Goal: Task Accomplishment & Management: Use online tool/utility

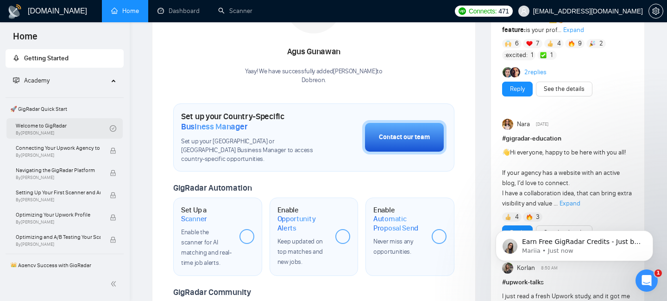
scroll to position [192, 0]
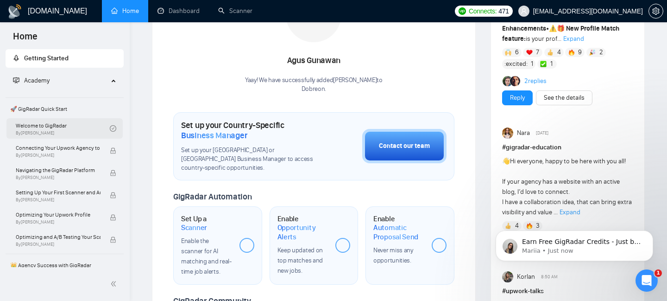
click at [46, 132] on link "Welcome to GigRadar By [PERSON_NAME]" at bounding box center [63, 128] width 94 height 20
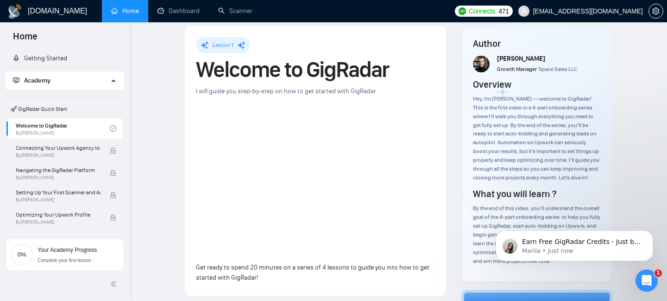
scroll to position [9, 0]
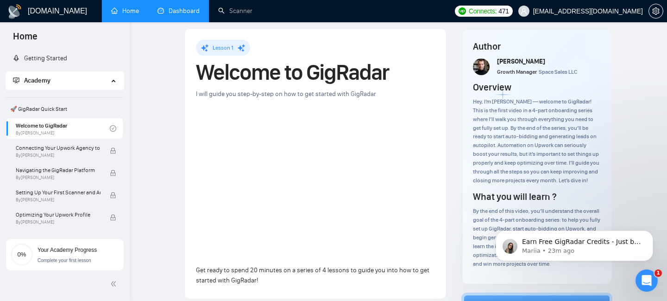
click at [178, 10] on link "Dashboard" at bounding box center [178, 11] width 42 height 8
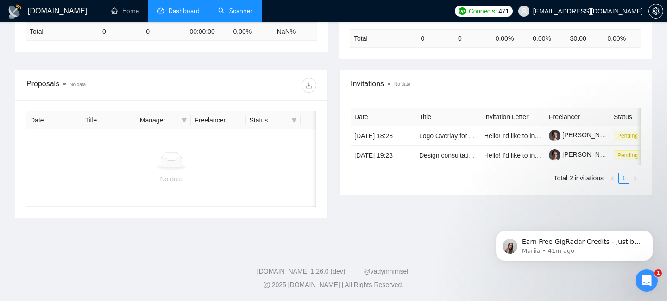
click at [230, 7] on link "Scanner" at bounding box center [235, 11] width 34 height 8
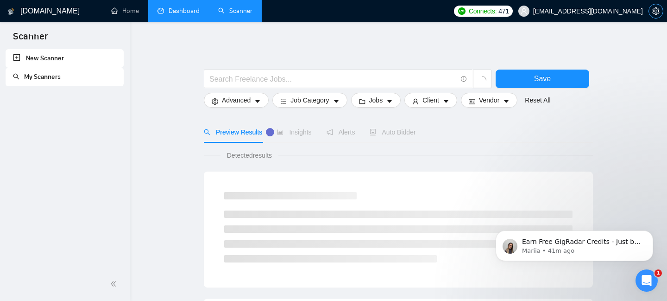
click at [649, 10] on span "setting" at bounding box center [656, 10] width 14 height 7
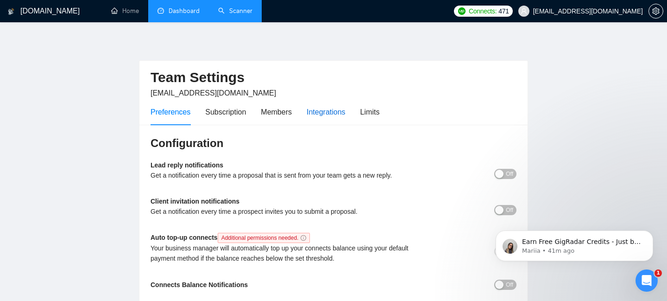
click at [331, 114] on div "Integrations" at bounding box center [326, 112] width 39 height 12
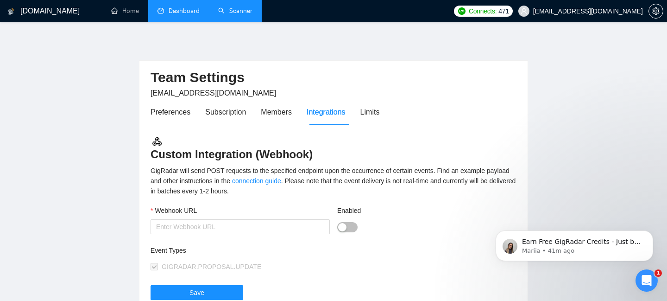
click at [362, 112] on div "Preferences Subscription Members Integrations Limits" at bounding box center [265, 112] width 229 height 26
click at [375, 112] on div "Limits" at bounding box center [369, 112] width 19 height 12
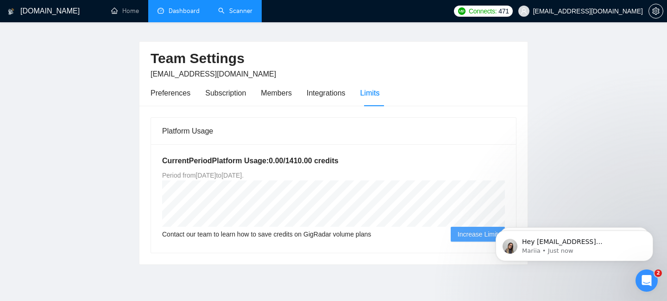
scroll to position [19, 0]
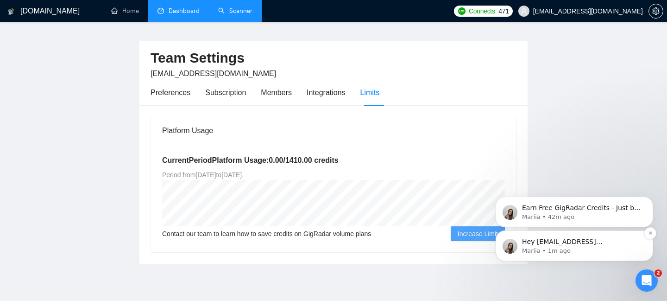
click at [534, 243] on p "Hey nikita0gavr@gmail.com, Do you want to learn how to integrate GigRadar with …" at bounding box center [581, 241] width 119 height 9
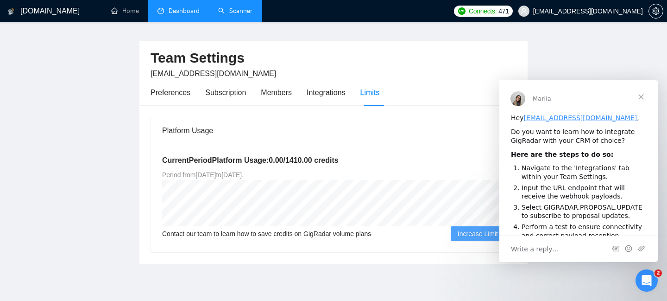
scroll to position [0, 0]
click at [642, 97] on span "Close" at bounding box center [640, 96] width 33 height 33
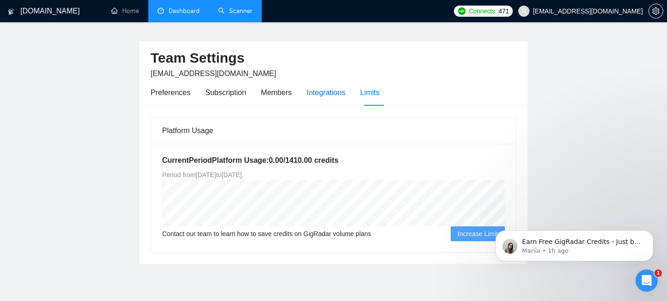
click at [331, 93] on div "Integrations" at bounding box center [326, 93] width 39 height 12
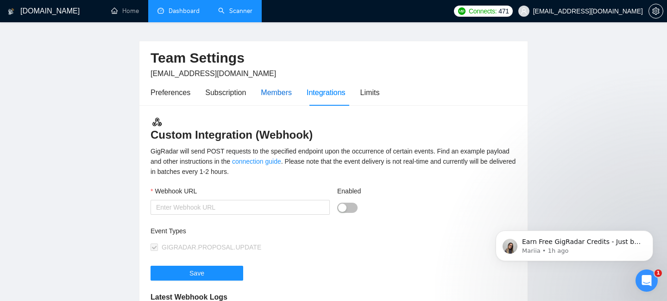
click at [267, 91] on div "Members" at bounding box center [276, 93] width 31 height 12
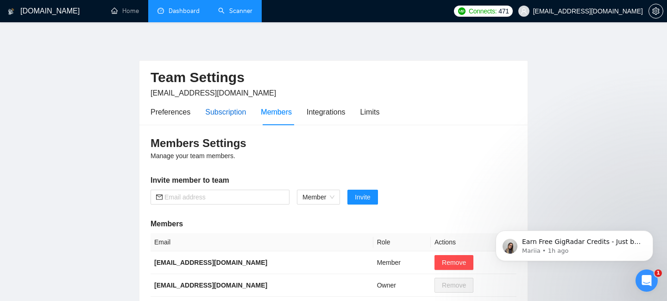
click at [221, 106] on div "Subscription" at bounding box center [225, 112] width 41 height 12
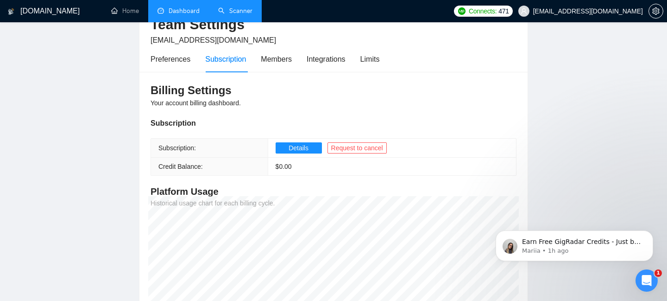
scroll to position [51, 0]
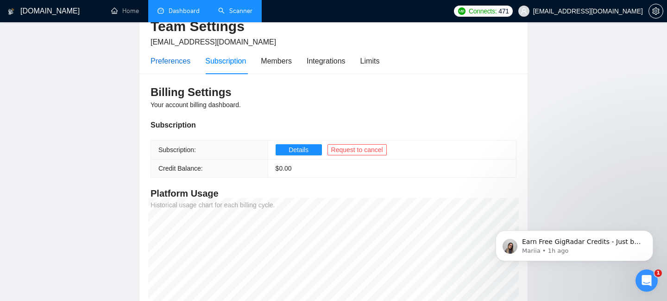
click at [183, 59] on div "Preferences" at bounding box center [171, 61] width 40 height 12
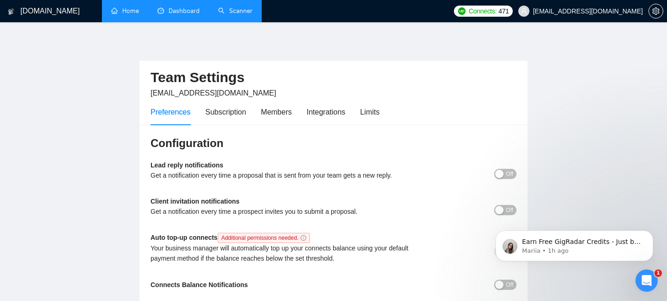
click at [112, 12] on link "Home" at bounding box center [125, 11] width 28 height 8
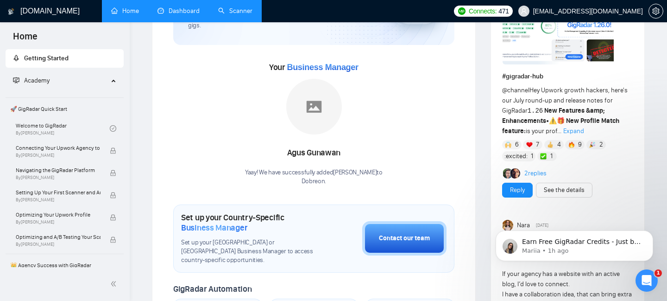
scroll to position [100, 0]
click at [648, 235] on icon "Dismiss notification" at bounding box center [650, 232] width 5 height 5
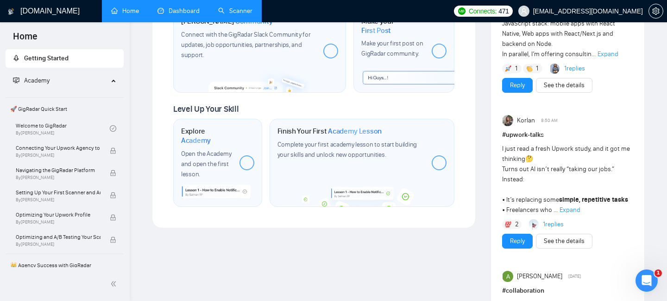
scroll to position [496, 0]
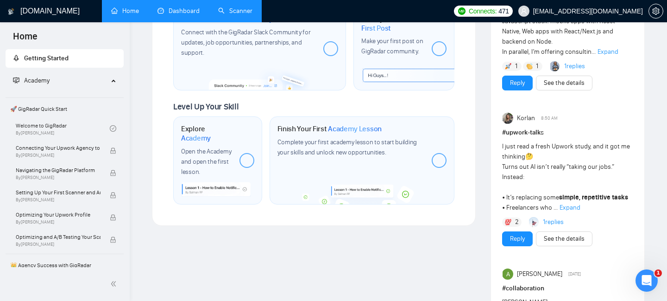
click at [230, 11] on link "Scanner" at bounding box center [235, 11] width 34 height 8
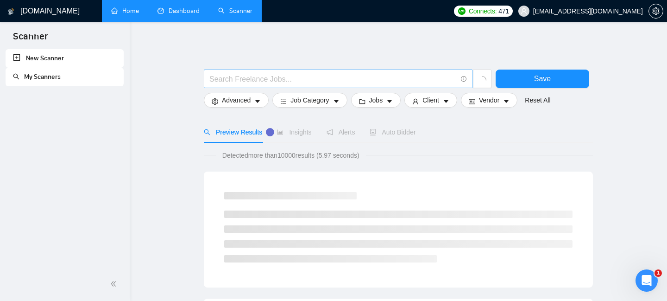
click at [241, 80] on input "text" at bounding box center [332, 79] width 247 height 12
type input "ux design"
click at [537, 74] on span "Save" at bounding box center [542, 79] width 17 height 12
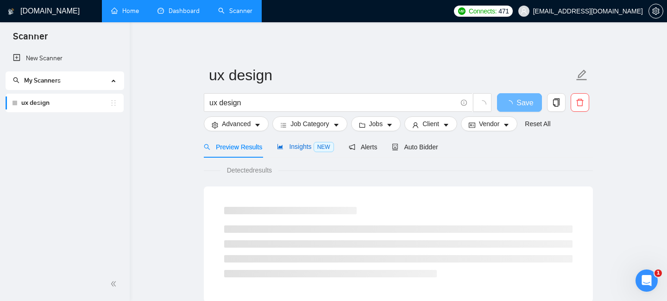
click at [300, 148] on span "Insights NEW" at bounding box center [305, 146] width 57 height 7
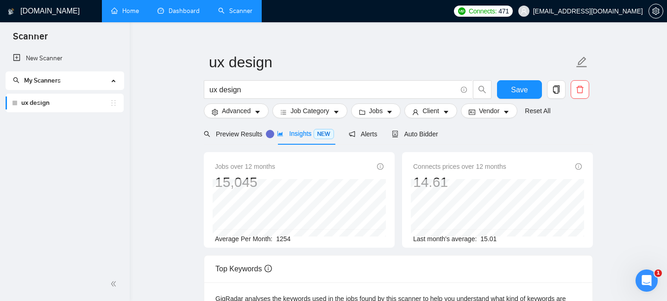
scroll to position [12, 0]
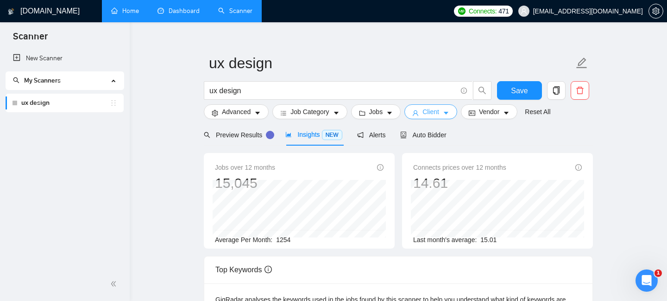
click at [443, 118] on button "Client" at bounding box center [430, 111] width 53 height 15
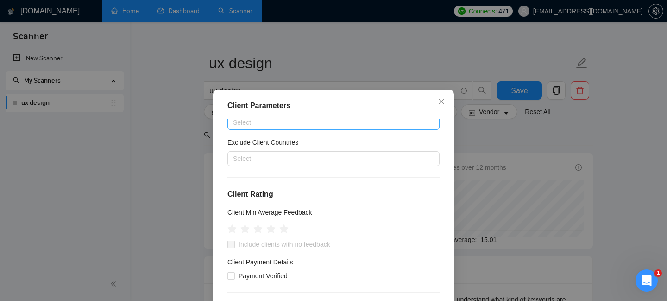
scroll to position [38, 0]
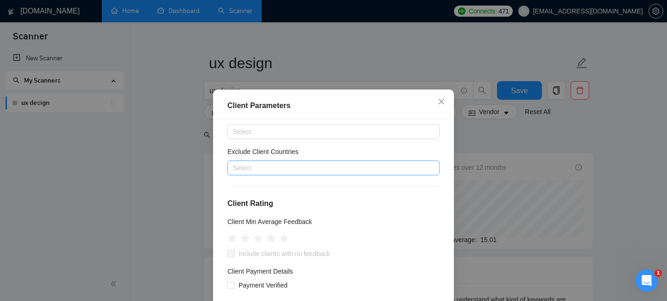
click at [251, 168] on div at bounding box center [329, 167] width 198 height 11
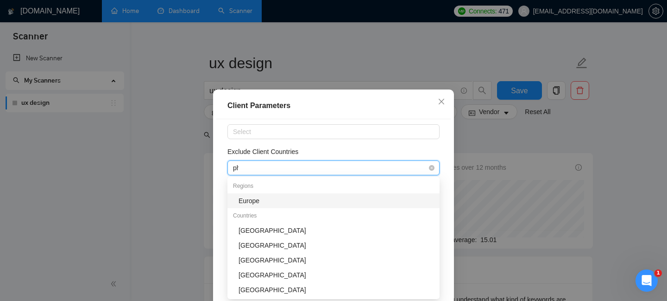
type input "phi"
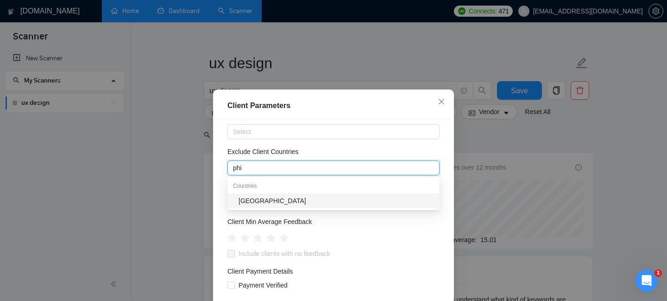
click at [251, 200] on div "[GEOGRAPHIC_DATA]" at bounding box center [336, 200] width 195 height 10
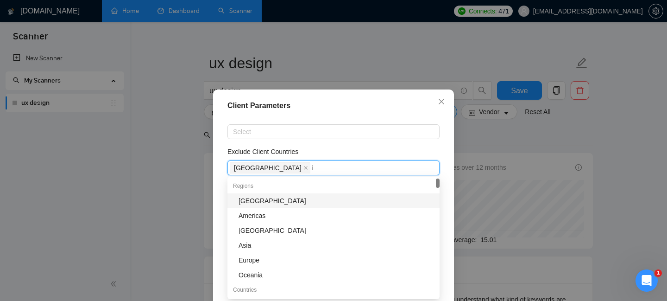
type input "in"
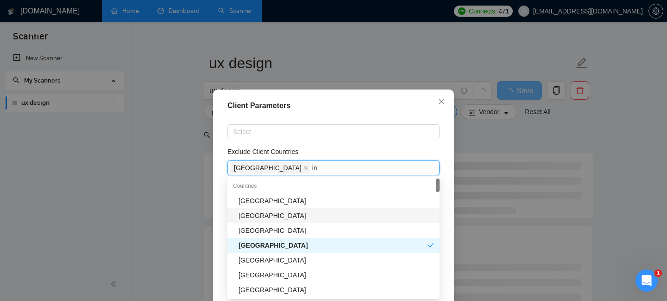
click at [250, 218] on div "[GEOGRAPHIC_DATA]" at bounding box center [336, 215] width 195 height 10
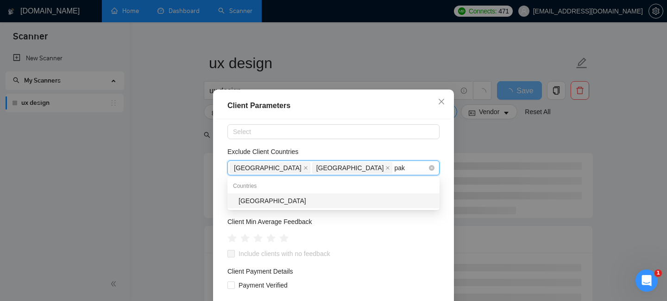
type input "paki"
click at [301, 201] on div "[GEOGRAPHIC_DATA]" at bounding box center [336, 200] width 195 height 10
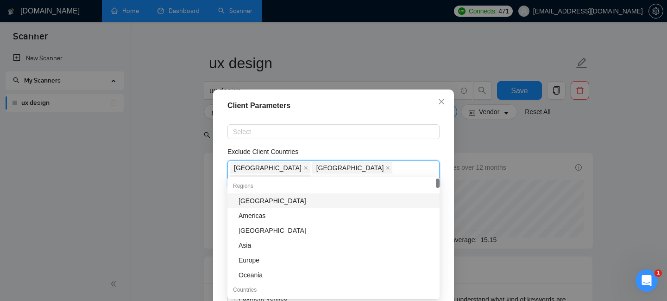
click at [223, 182] on div "Client Location Include Client Countries Select Exclude Client Countries Philip…" at bounding box center [333, 224] width 234 height 210
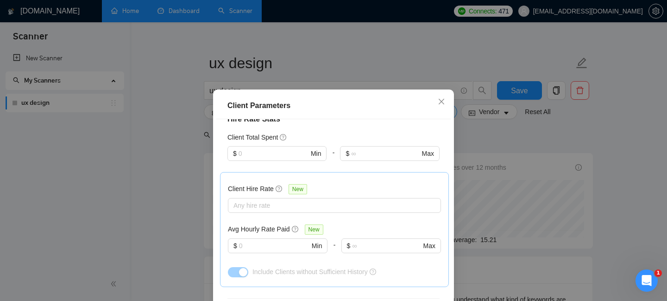
scroll to position [262, 0]
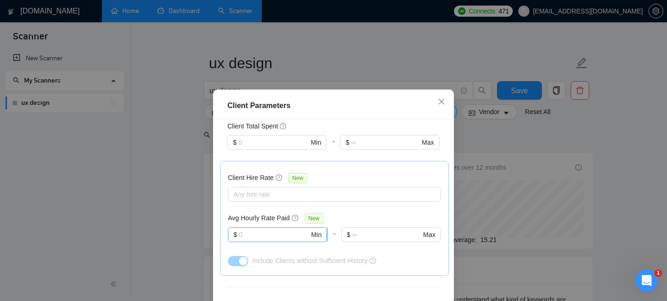
click at [256, 229] on input "text" at bounding box center [274, 234] width 70 height 10
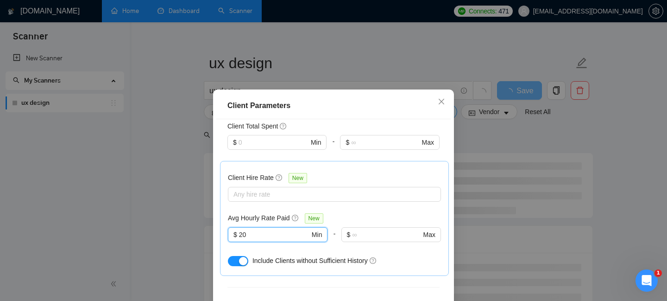
type input "20"
click at [235, 256] on button "button" at bounding box center [238, 261] width 20 height 10
click at [241, 256] on button "button" at bounding box center [238, 261] width 20 height 10
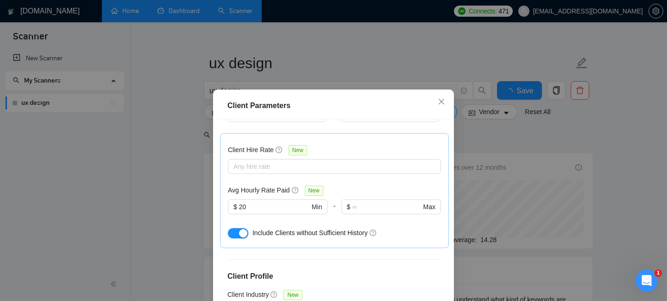
scroll to position [297, 0]
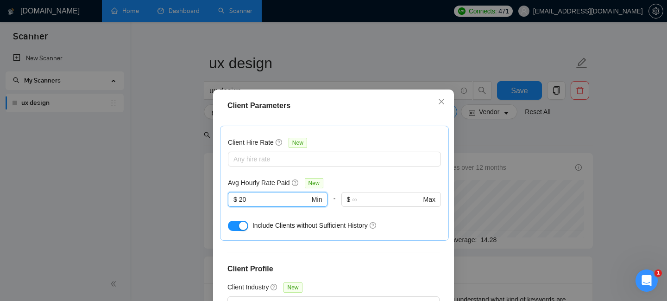
drag, startPoint x: 254, startPoint y: 184, endPoint x: 220, endPoint y: 184, distance: 33.8
click at [220, 184] on div "Client Hire Rate New Any hire rate Avg Hourly Rate Paid New 20 $ 20 Min - $ Max…" at bounding box center [334, 183] width 229 height 115
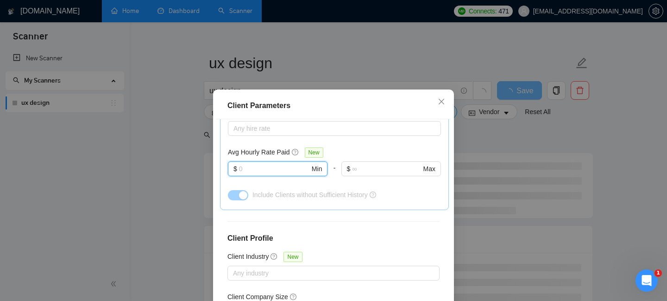
scroll to position [367, 0]
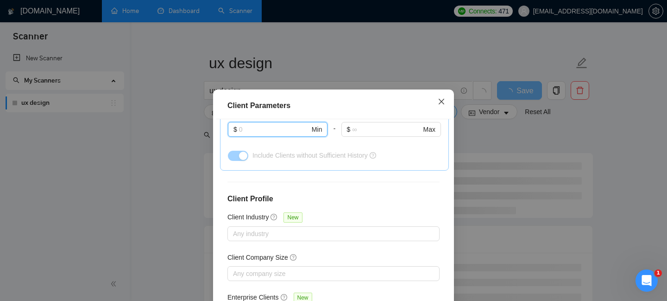
click at [441, 101] on icon "close" at bounding box center [441, 101] width 7 height 7
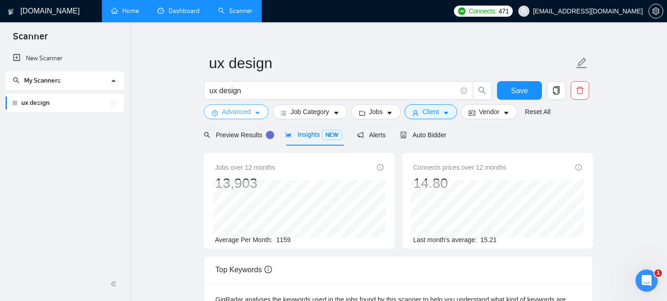
click at [243, 109] on span "Advanced" at bounding box center [236, 112] width 29 height 10
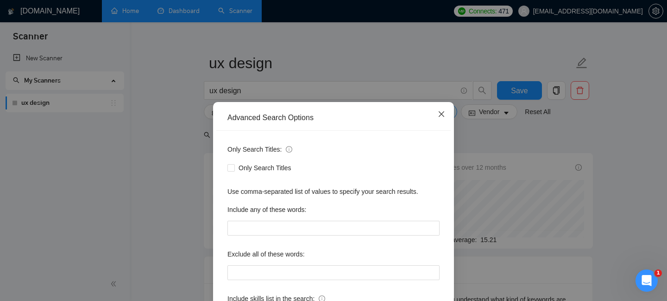
click at [440, 114] on icon "close" at bounding box center [441, 113] width 7 height 7
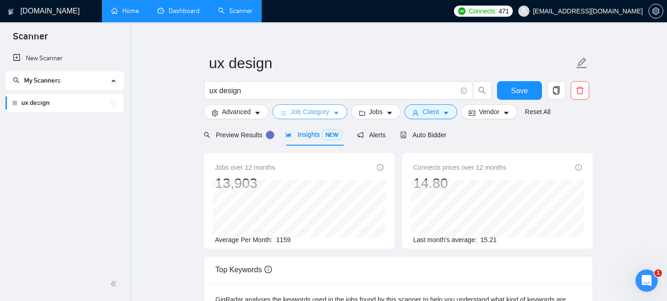
click at [306, 113] on span "Job Category" at bounding box center [309, 112] width 38 height 10
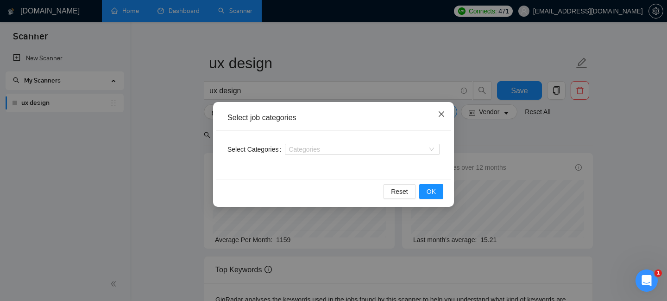
click at [440, 116] on icon "close" at bounding box center [442, 114] width 6 height 6
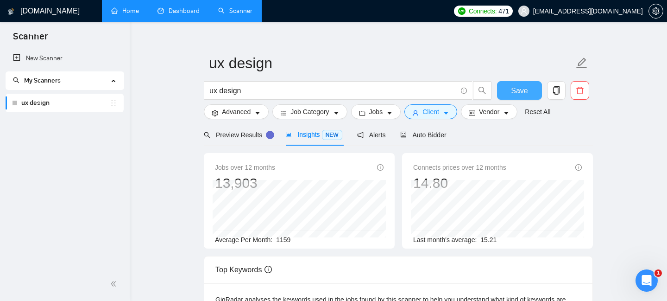
click at [522, 88] on span "Save" at bounding box center [519, 91] width 17 height 12
click at [374, 112] on span "Jobs" at bounding box center [376, 112] width 14 height 10
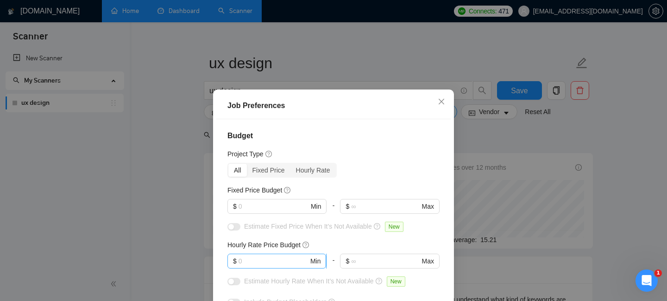
click at [258, 258] on input "text" at bounding box center [274, 261] width 70 height 10
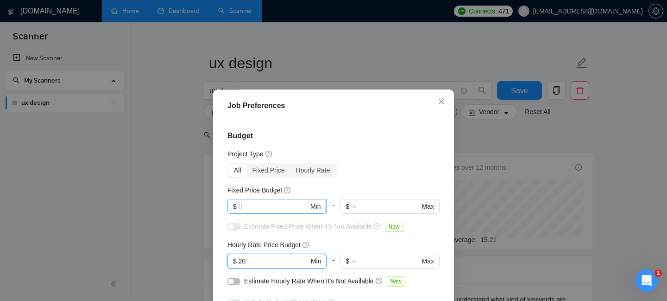
type input "20"
click at [270, 205] on input "text" at bounding box center [274, 206] width 70 height 10
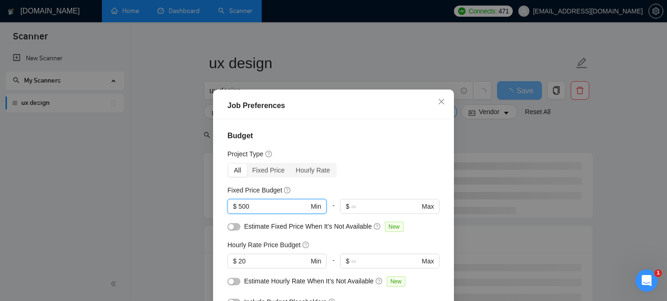
type input "500"
click at [383, 181] on div "Budget Project Type All Fixed Price Hourly Rate Fixed Price Budget 500 $ 500 Mi…" at bounding box center [333, 224] width 234 height 210
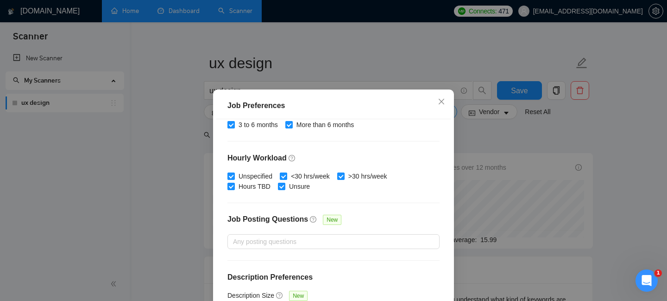
scroll to position [69, 0]
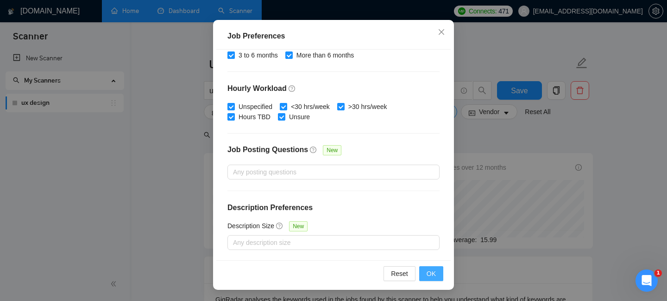
click at [429, 273] on span "OK" at bounding box center [431, 273] width 9 height 10
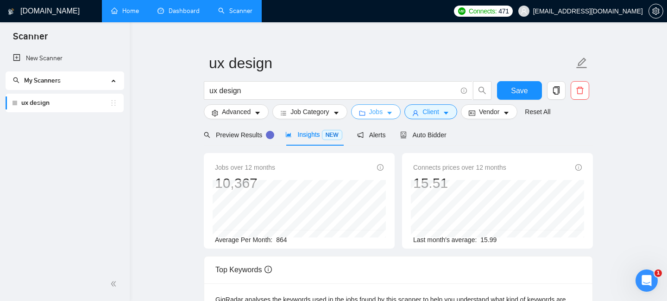
scroll to position [0, 0]
click at [526, 89] on div "Reset all filters" at bounding box center [542, 94] width 50 height 16
click at [508, 90] on button "Save" at bounding box center [519, 90] width 45 height 19
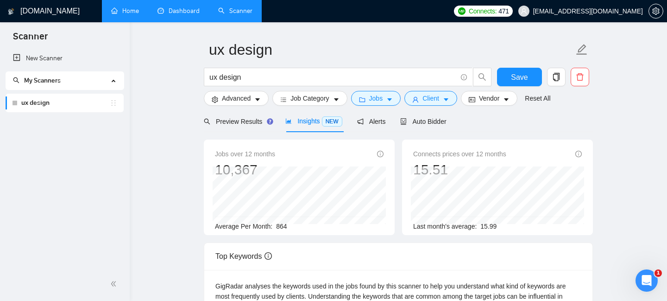
scroll to position [34, 0]
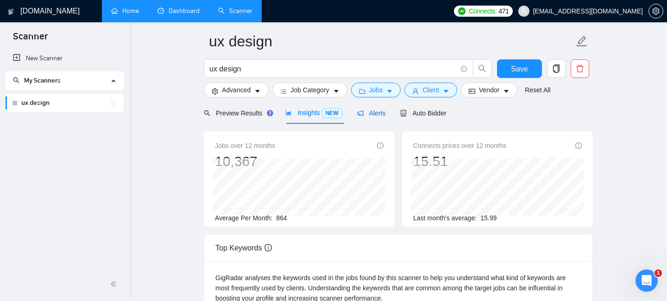
click at [363, 115] on icon "notification" at bounding box center [360, 113] width 6 height 6
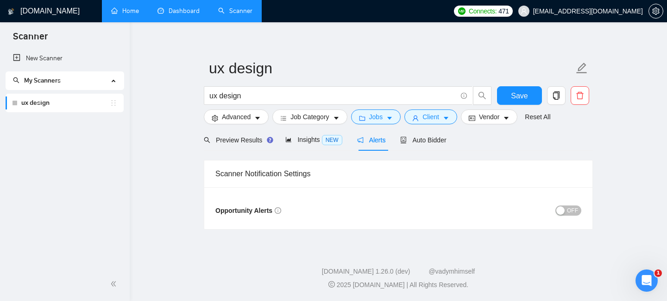
scroll to position [6, 0]
click at [419, 146] on div "Auto Bidder" at bounding box center [423, 140] width 46 height 22
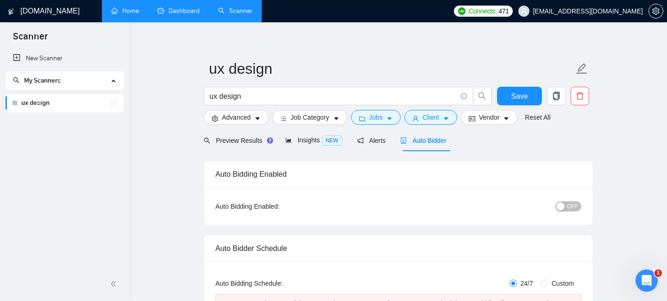
click at [69, 101] on link "ux design" at bounding box center [65, 103] width 88 height 19
click at [110, 108] on div "ux design" at bounding box center [64, 103] width 105 height 19
click at [115, 104] on icon "holder" at bounding box center [113, 102] width 7 height 7
click at [72, 100] on link "ux design" at bounding box center [65, 103] width 88 height 19
click at [44, 80] on span "My Scanners" at bounding box center [42, 80] width 37 height 8
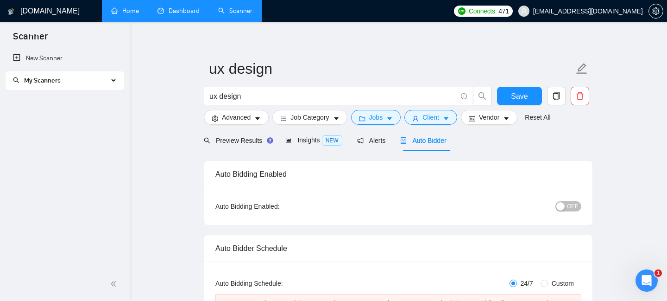
click at [44, 80] on span "My Scanners" at bounding box center [42, 80] width 37 height 8
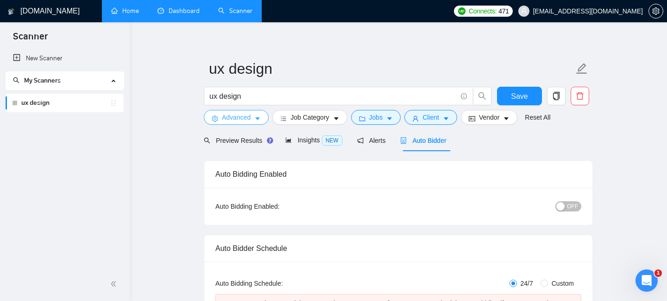
click at [243, 117] on span "Advanced" at bounding box center [236, 117] width 29 height 10
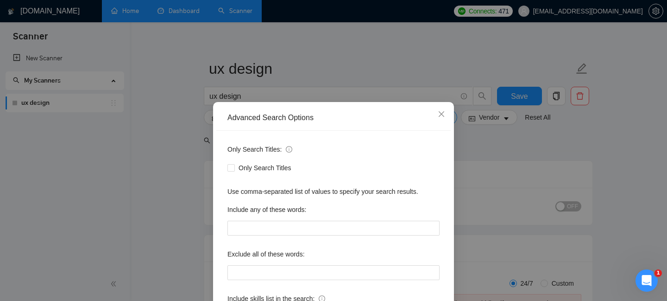
click at [180, 131] on div "Advanced Search Options Only Search Titles: Only Search Titles Use comma-separa…" at bounding box center [333, 150] width 667 height 301
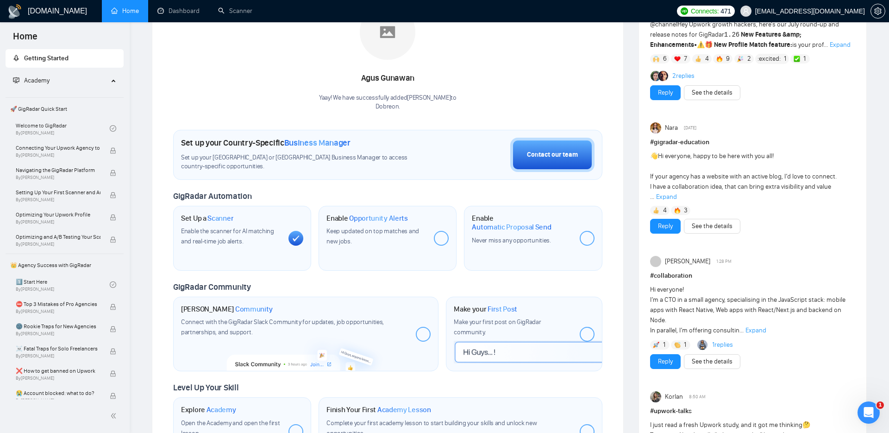
scroll to position [173, 0]
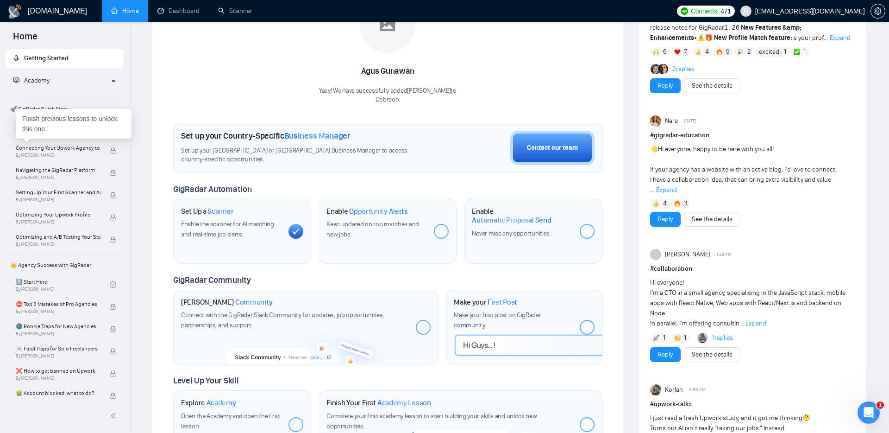
click at [50, 120] on div "Finish previous lessons to unlock this one." at bounding box center [74, 124] width 116 height 30
click at [10, 128] on div "Welcome to GigRadar By [PERSON_NAME]" at bounding box center [64, 128] width 116 height 20
click at [30, 130] on link "Welcome to GigRadar By [PERSON_NAME]" at bounding box center [63, 128] width 94 height 20
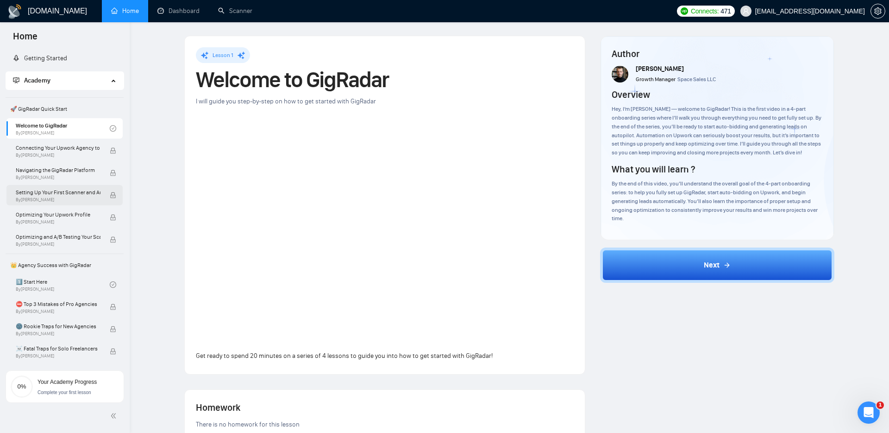
scroll to position [0, 0]
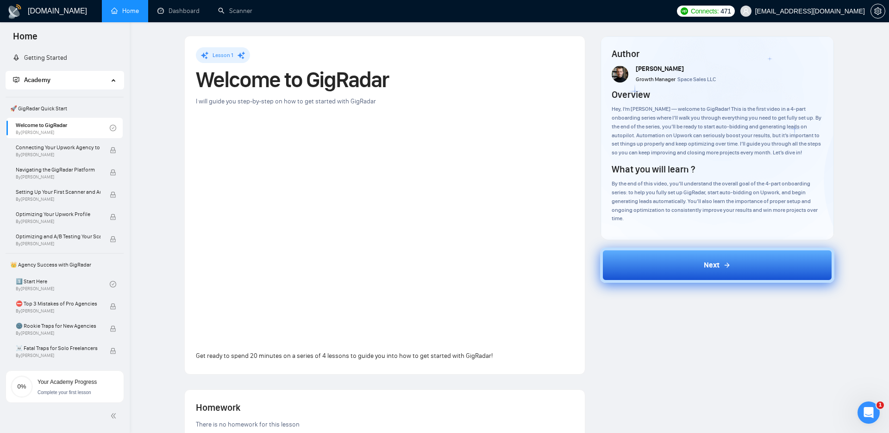
click at [637, 257] on button "Next" at bounding box center [717, 264] width 235 height 35
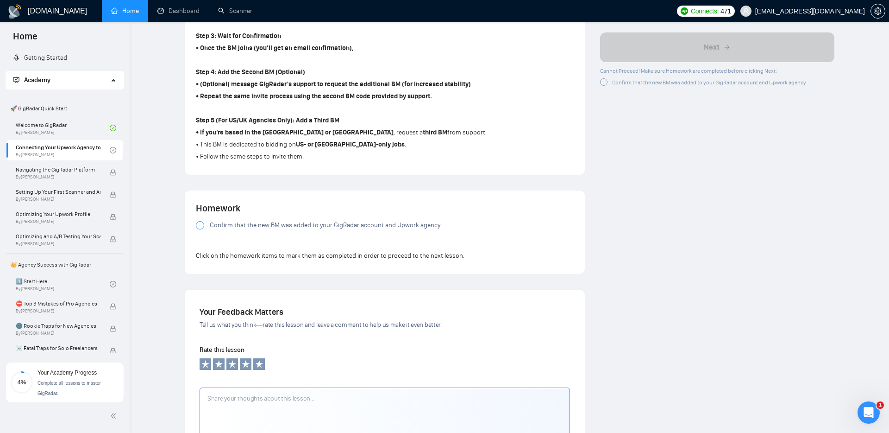
scroll to position [570, 0]
click at [292, 223] on span "Confirm that the new BM was added to your GigRadar account and Upwork agency" at bounding box center [325, 224] width 231 height 10
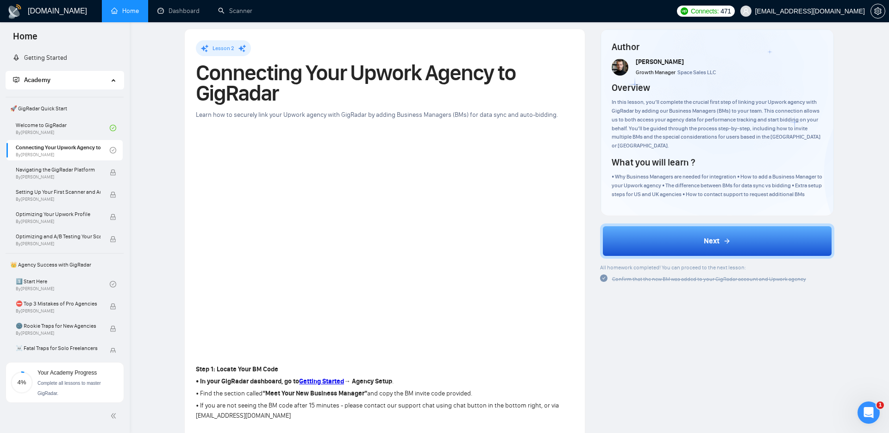
scroll to position [5, 0]
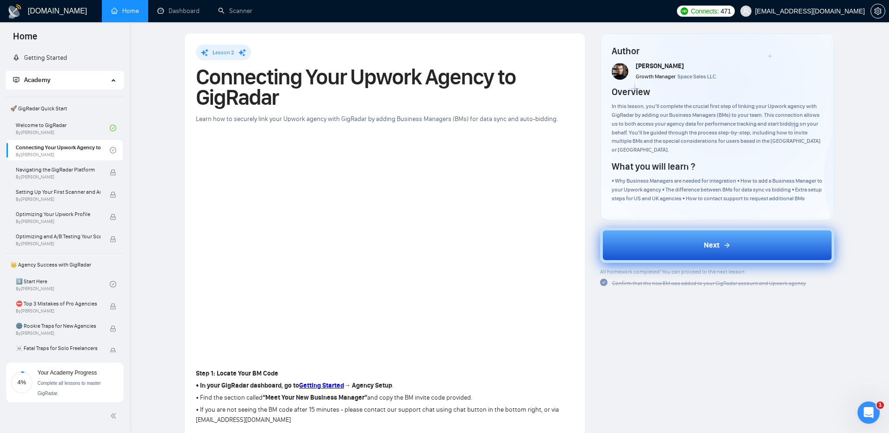
click at [650, 245] on button "Next" at bounding box center [717, 244] width 235 height 35
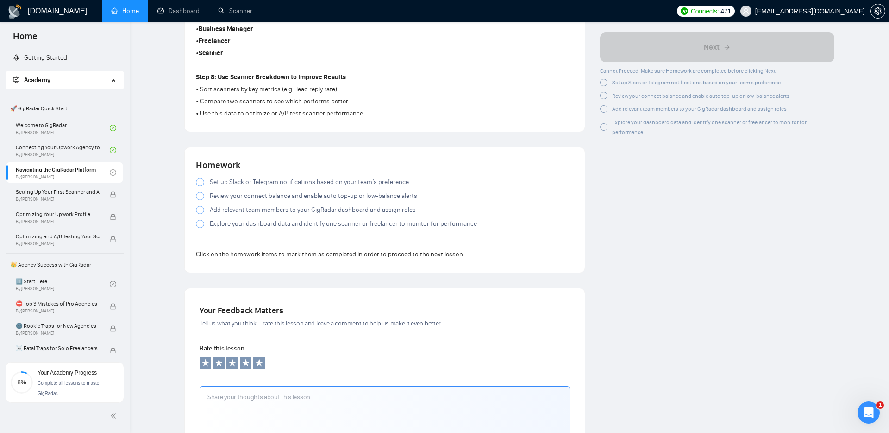
scroll to position [749, 0]
click at [227, 182] on span "Set up Slack or Telegram notifications based on your team’s preference" at bounding box center [309, 181] width 199 height 10
click at [227, 193] on span "Review your connect balance and enable auto top-up or low-balance alerts" at bounding box center [313, 194] width 207 height 10
click at [223, 209] on span "Add relevant team members to your GigRadar dashboard and assign roles" at bounding box center [313, 208] width 206 height 10
click at [220, 224] on span "Explore your dashboard data and identify one scanner or freelancer to monitor f…" at bounding box center [343, 222] width 267 height 10
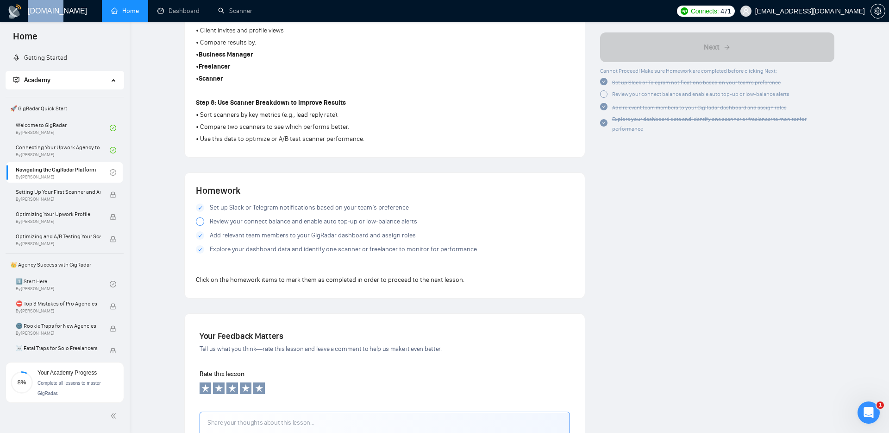
scroll to position [723, 0]
click at [198, 221] on div at bounding box center [200, 220] width 8 height 8
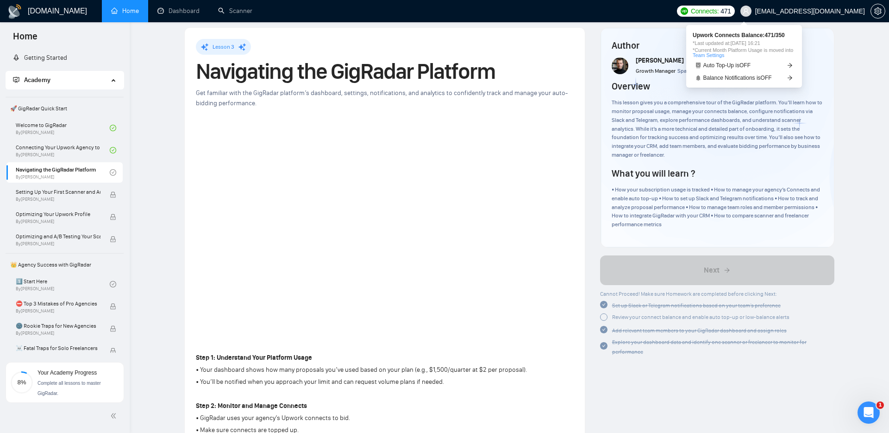
click at [719, 10] on span "Connects:" at bounding box center [705, 11] width 28 height 10
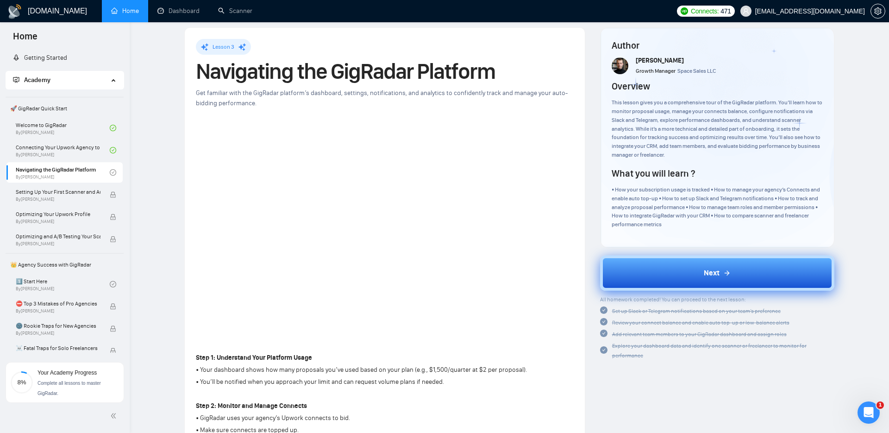
click at [683, 279] on button "Next" at bounding box center [717, 272] width 235 height 35
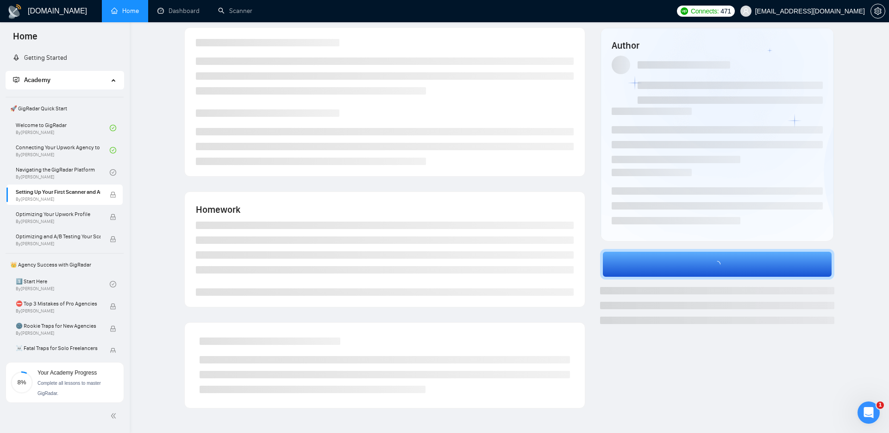
click at [41, 13] on h1 "[DOMAIN_NAME]" at bounding box center [57, 11] width 59 height 22
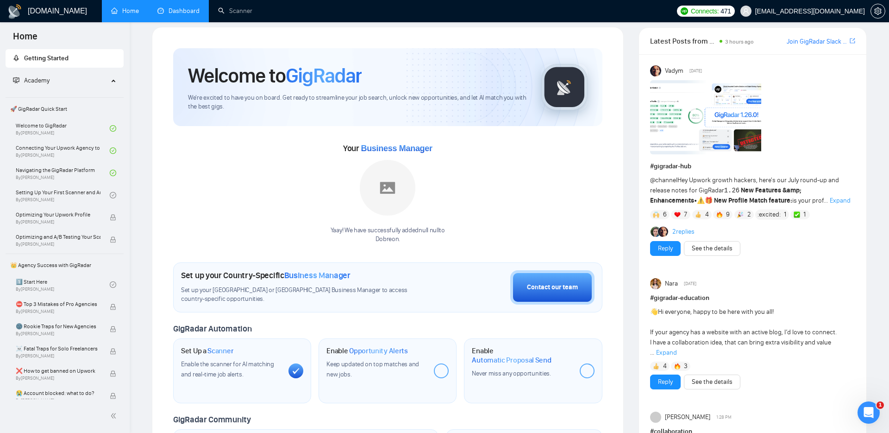
click at [177, 15] on link "Dashboard" at bounding box center [178, 11] width 42 height 8
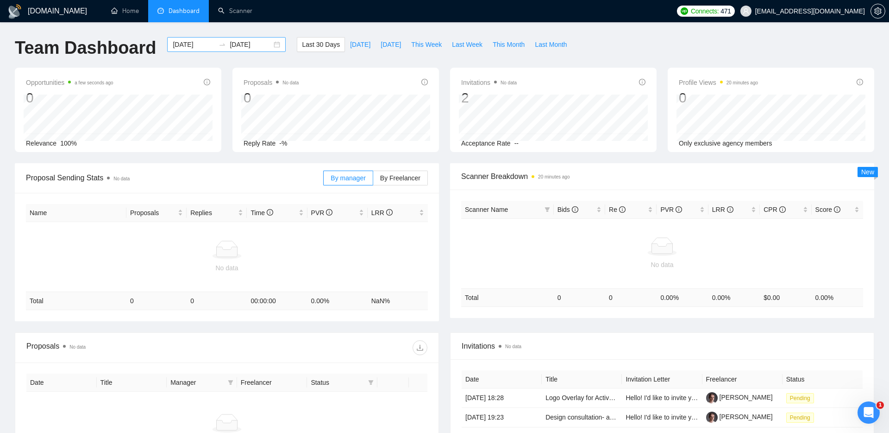
click at [219, 45] on icon "swap-right" at bounding box center [222, 44] width 7 height 7
click at [310, 49] on span "Last 30 Days" at bounding box center [321, 44] width 38 height 10
click at [562, 45] on span "Last Month" at bounding box center [551, 44] width 32 height 10
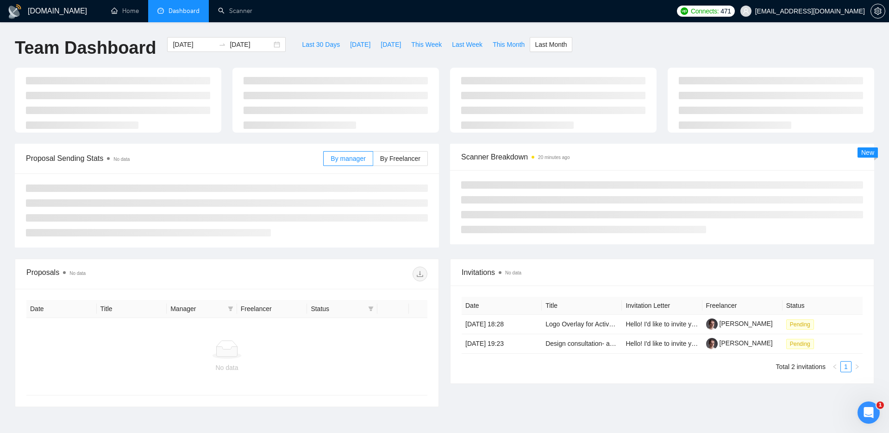
type input "[DATE]"
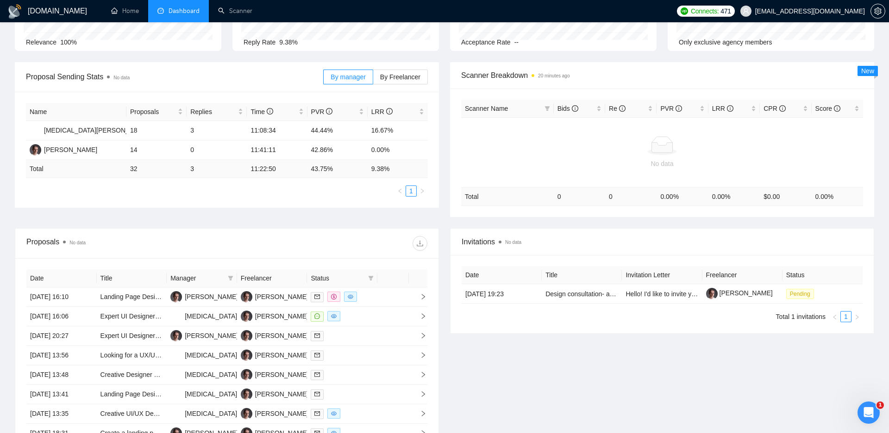
scroll to position [102, 0]
click at [592, 292] on link "Design consultation- an interview for designers or researchers who use person m…" at bounding box center [689, 292] width 286 height 7
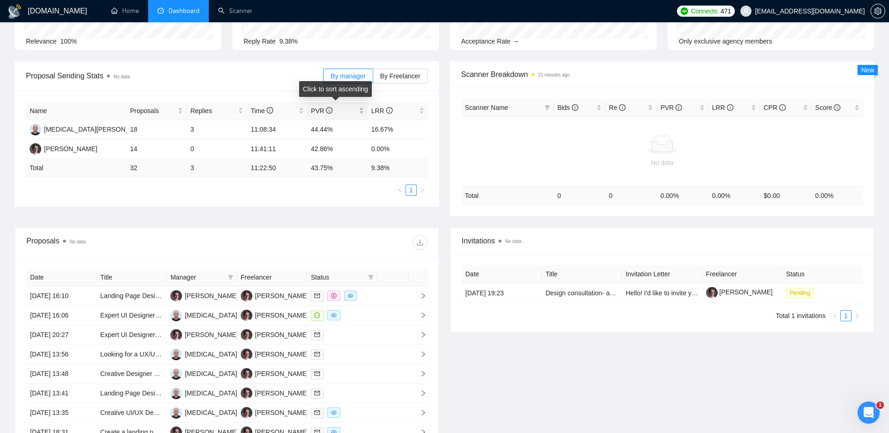
click at [318, 110] on span "PVR" at bounding box center [322, 110] width 22 height 7
click at [379, 114] on span "LRR" at bounding box center [394, 111] width 46 height 10
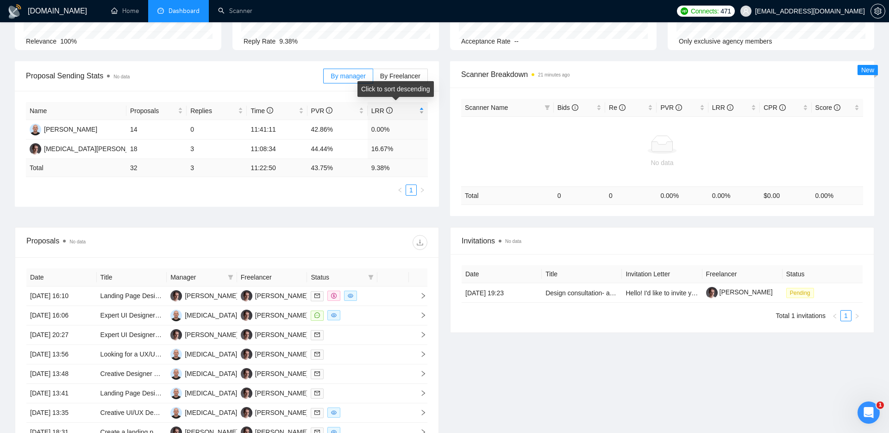
click at [381, 114] on span "LRR" at bounding box center [381, 110] width 21 height 7
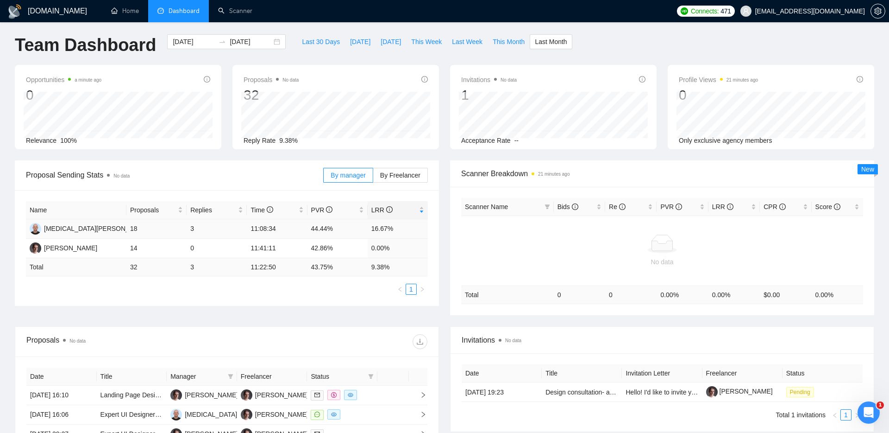
scroll to position [0, 0]
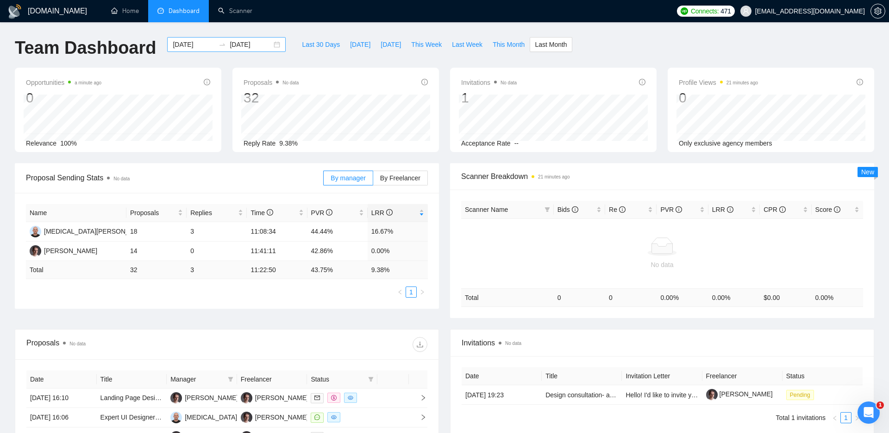
click at [251, 42] on input "[DATE]" at bounding box center [251, 44] width 42 height 10
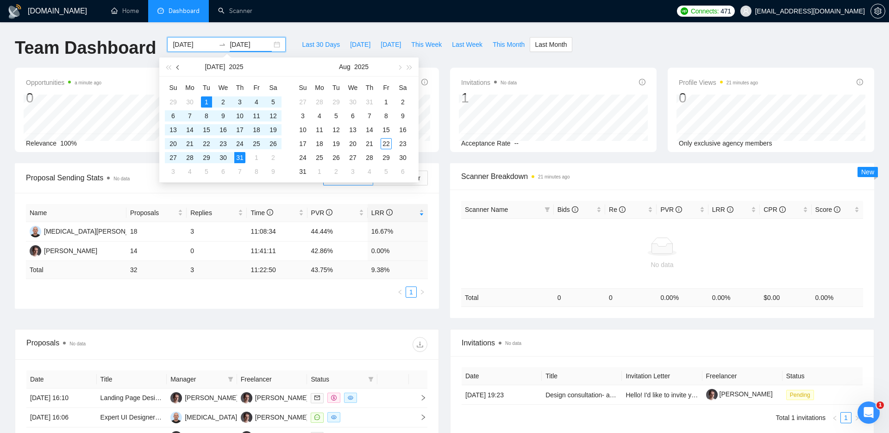
click at [175, 68] on button "button" at bounding box center [178, 66] width 10 height 19
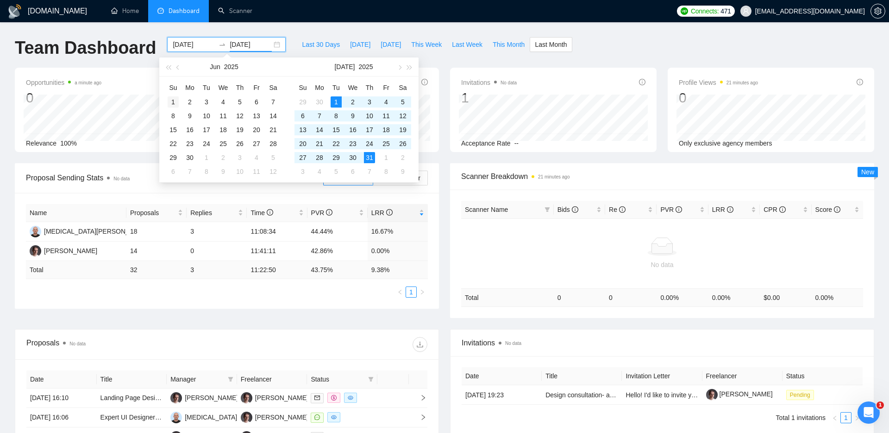
type input "[DATE]"
click at [174, 102] on div "1" at bounding box center [173, 101] width 11 height 11
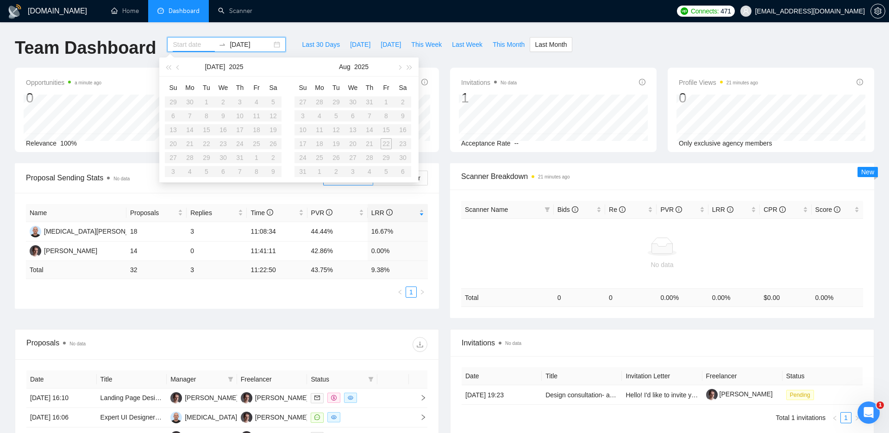
click at [392, 141] on table "Su Mo Tu We Th Fr Sa 27 28 29 30 31 1 2 3 4 5 6 7 8 9 10 11 12 13 14 15 16 17 1…" at bounding box center [353, 129] width 117 height 98
click at [383, 140] on table "Su Mo Tu We Th Fr Sa 27 28 29 30 31 1 2 3 4 5 6 7 8 9 10 11 12 13 14 15 16 17 1…" at bounding box center [353, 129] width 117 height 98
type input "[DATE]"
click at [288, 31] on div "[DOMAIN_NAME] Home Dashboard Scanner Connects: 471 [EMAIL_ADDRESS][DOMAIN_NAME]…" at bounding box center [444, 347] width 889 height 695
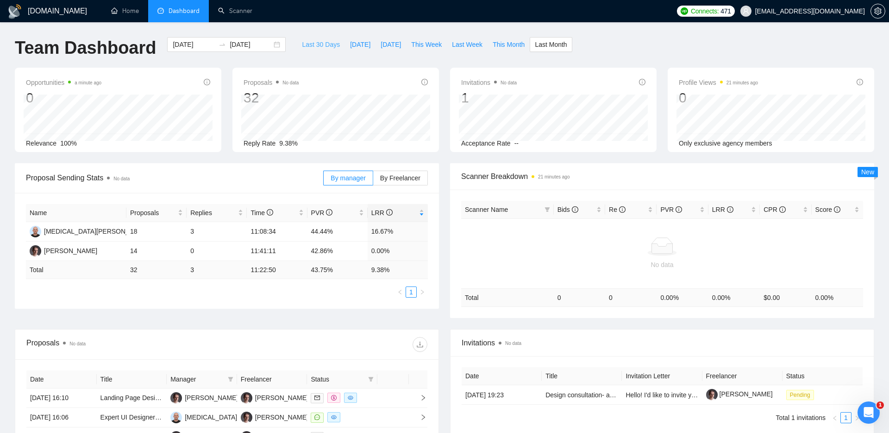
click at [323, 45] on span "Last 30 Days" at bounding box center [321, 44] width 38 height 10
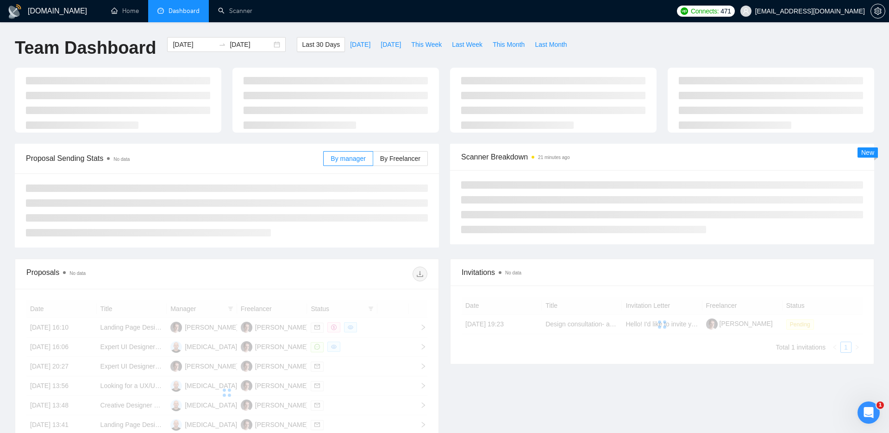
type input "[DATE]"
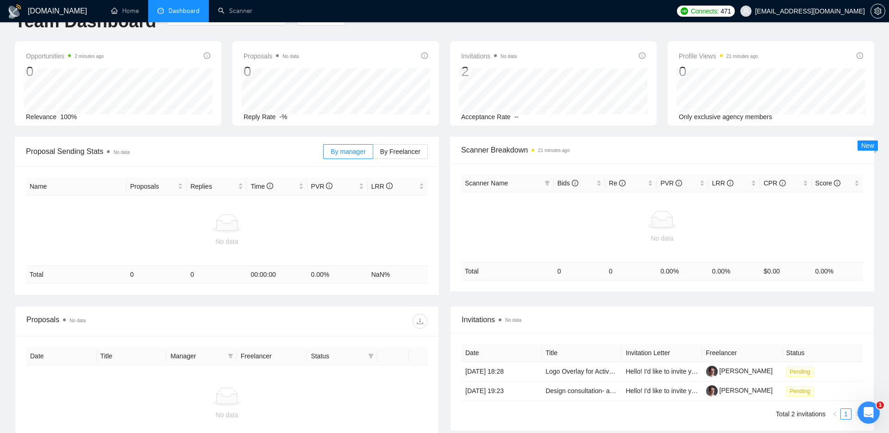
scroll to position [31, 0]
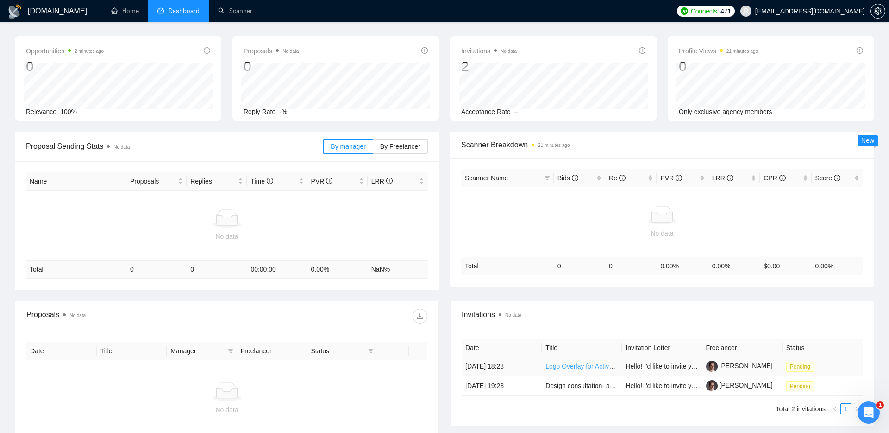
click at [571, 366] on link "Logo Overlay for Activewear Product Images" at bounding box center [610, 365] width 128 height 7
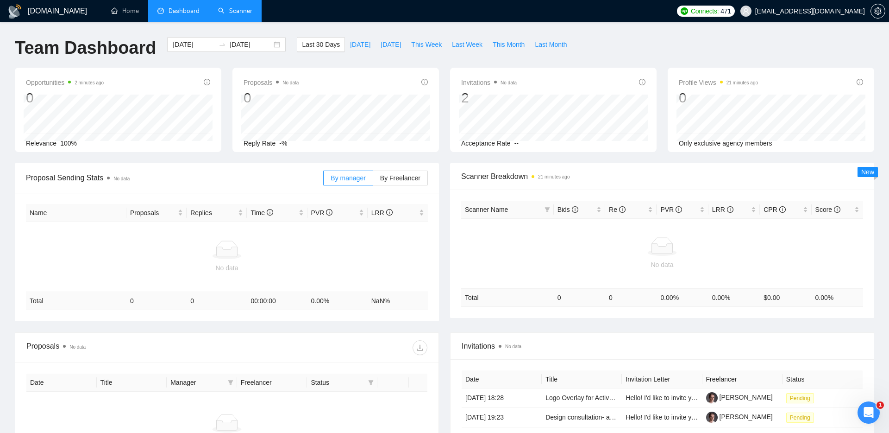
click at [237, 12] on link "Scanner" at bounding box center [235, 11] width 34 height 8
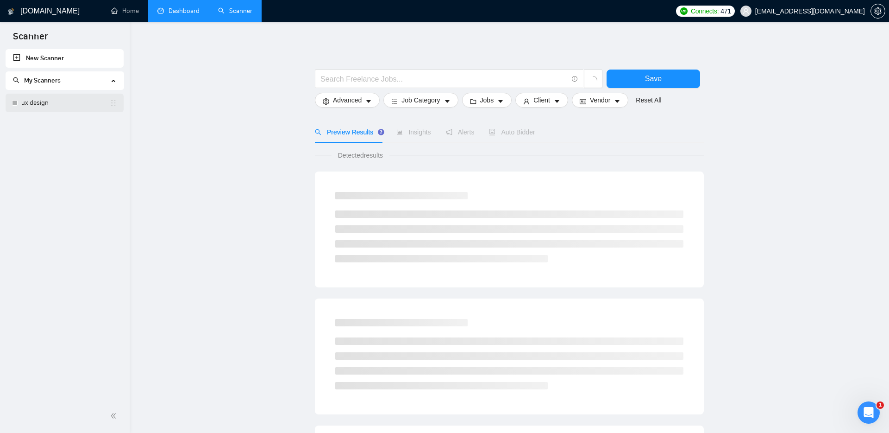
click at [54, 104] on link "ux design" at bounding box center [65, 103] width 88 height 19
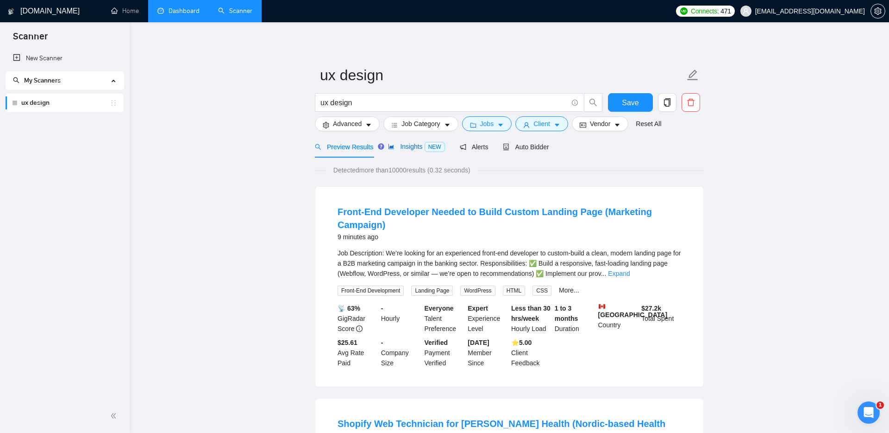
click at [428, 145] on span "NEW" at bounding box center [435, 147] width 20 height 10
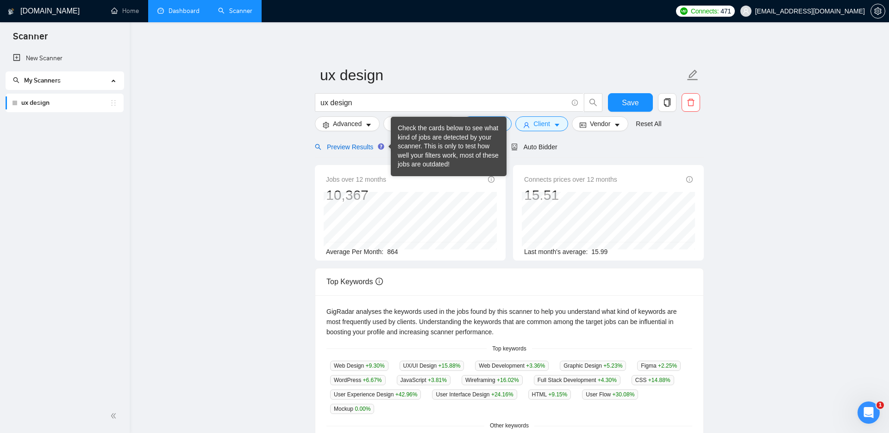
click at [343, 148] on span "Preview Results" at bounding box center [348, 146] width 67 height 7
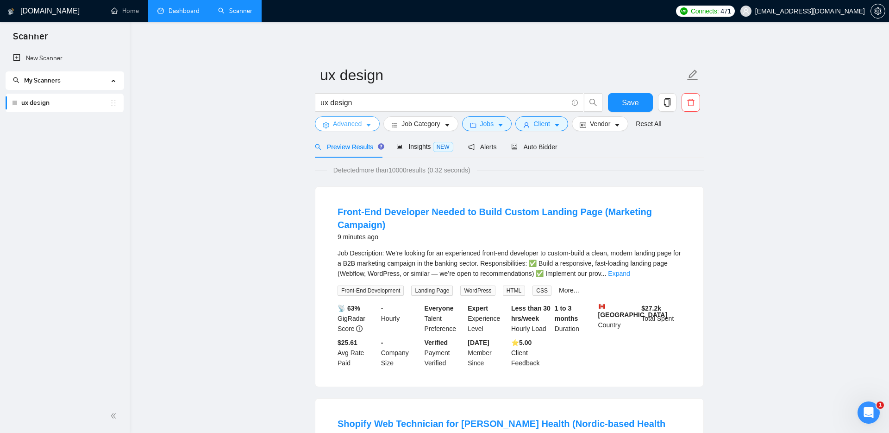
click at [352, 124] on span "Advanced" at bounding box center [347, 124] width 29 height 10
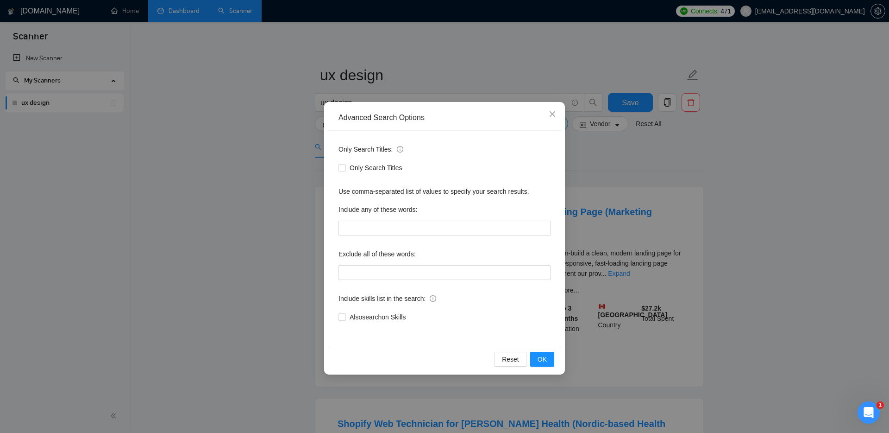
click at [299, 139] on div "Advanced Search Options Only Search Titles: Only Search Titles Use comma-separa…" at bounding box center [444, 216] width 889 height 433
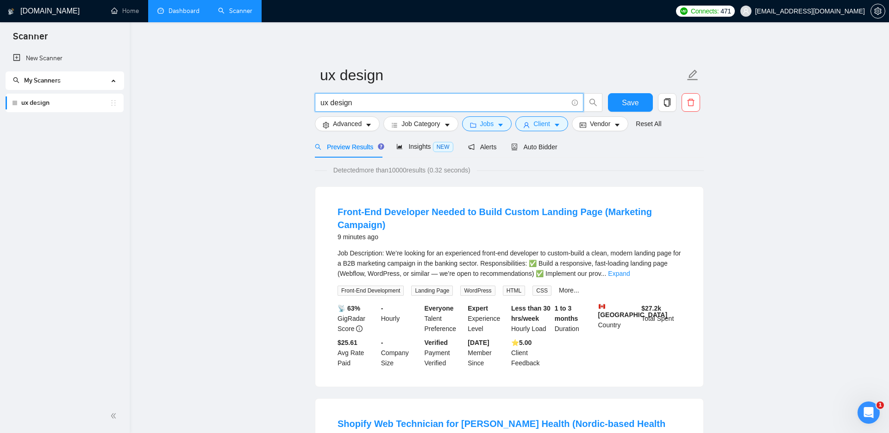
click at [328, 103] on input "ux design" at bounding box center [443, 103] width 247 height 12
click at [364, 103] on input "ux design" at bounding box center [443, 103] width 247 height 12
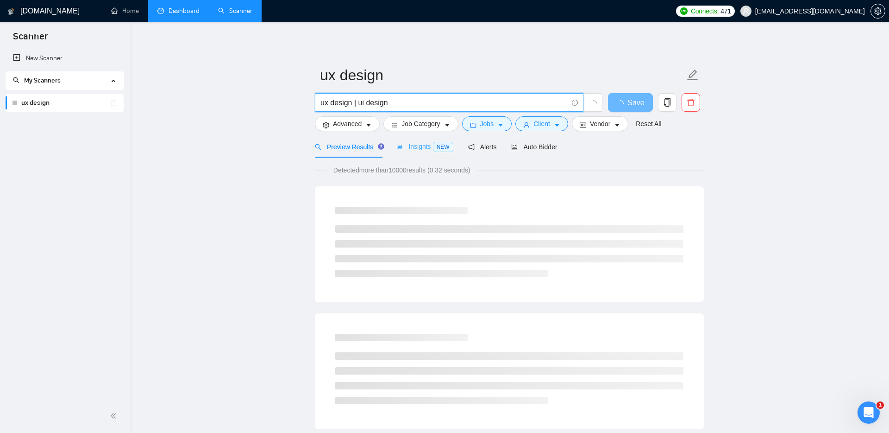
type input "ux design | ui design"
click at [428, 148] on span "Insights NEW" at bounding box center [424, 146] width 57 height 7
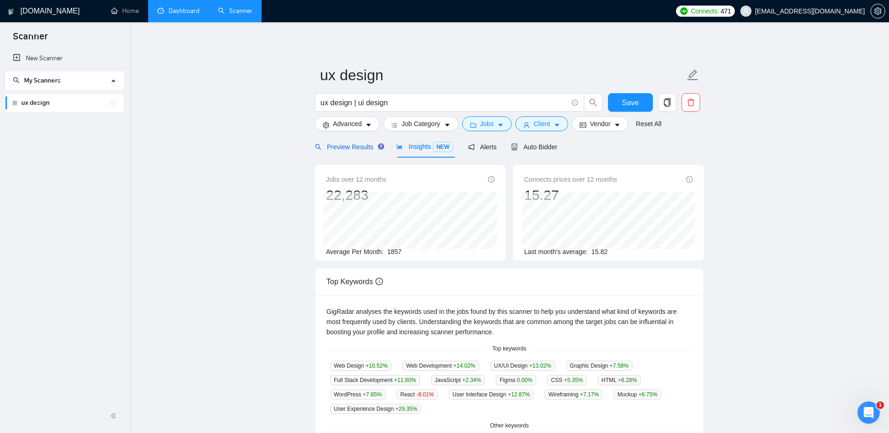
click at [364, 150] on span "Preview Results" at bounding box center [348, 146] width 67 height 7
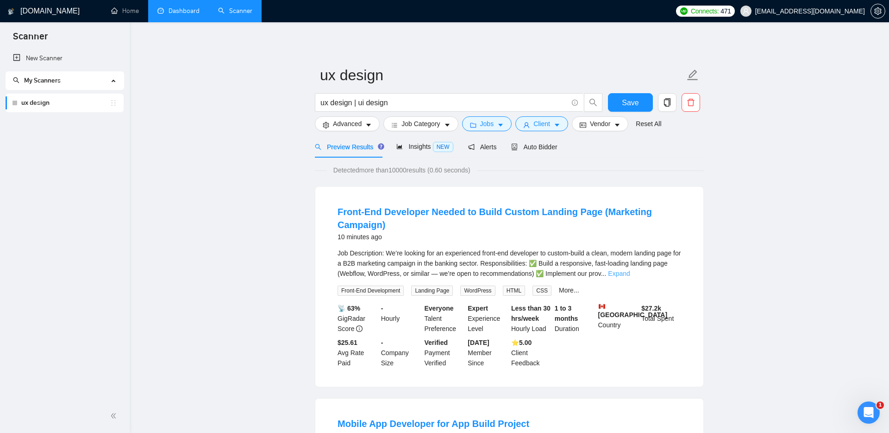
click at [630, 273] on link "Expand" at bounding box center [619, 273] width 22 height 7
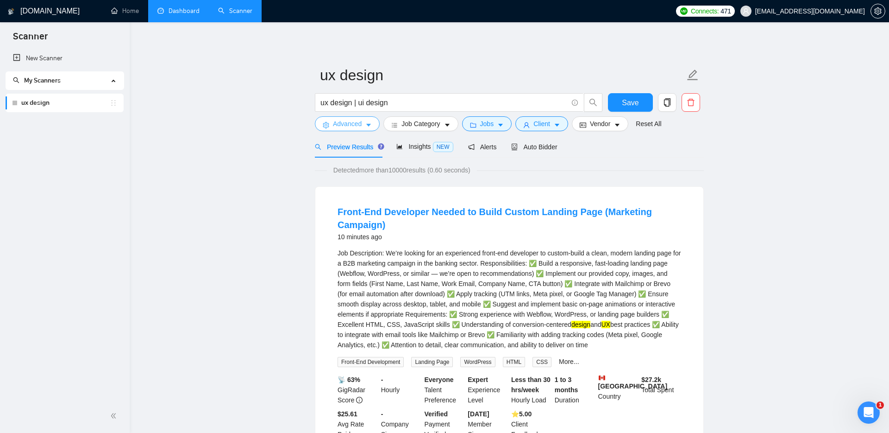
click at [349, 121] on span "Advanced" at bounding box center [347, 124] width 29 height 10
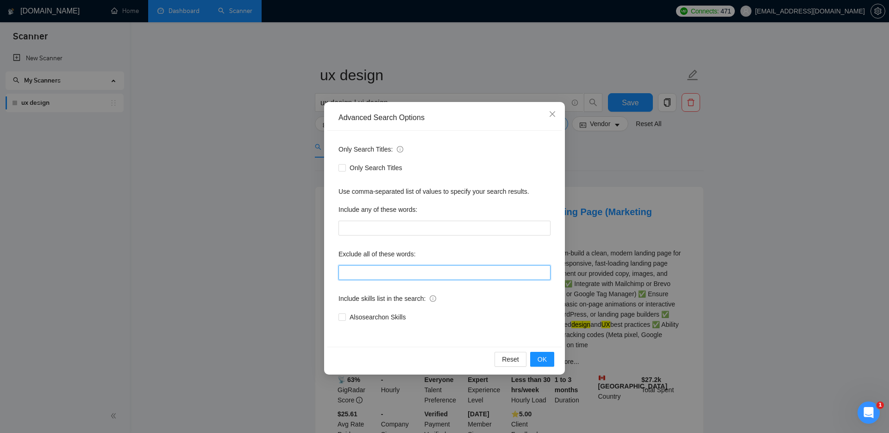
click at [361, 270] on input "text" at bounding box center [445, 272] width 212 height 15
type input "developer"
click at [545, 363] on span "OK" at bounding box center [542, 359] width 9 height 10
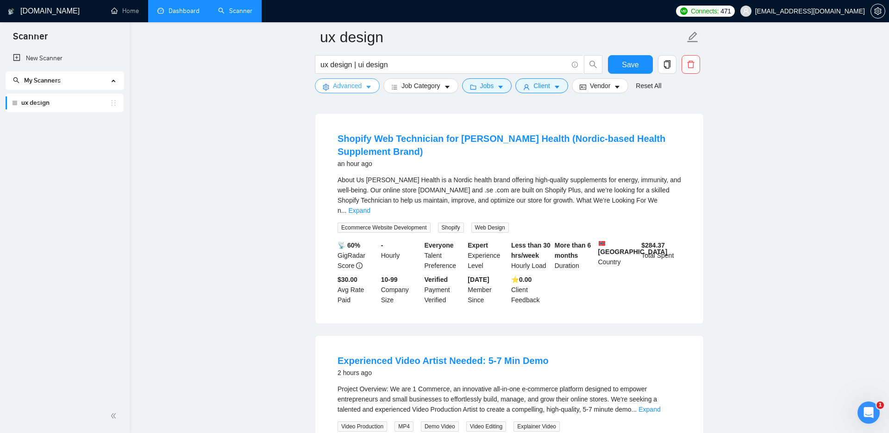
scroll to position [82, 0]
click at [370, 206] on link "Expand" at bounding box center [359, 209] width 22 height 7
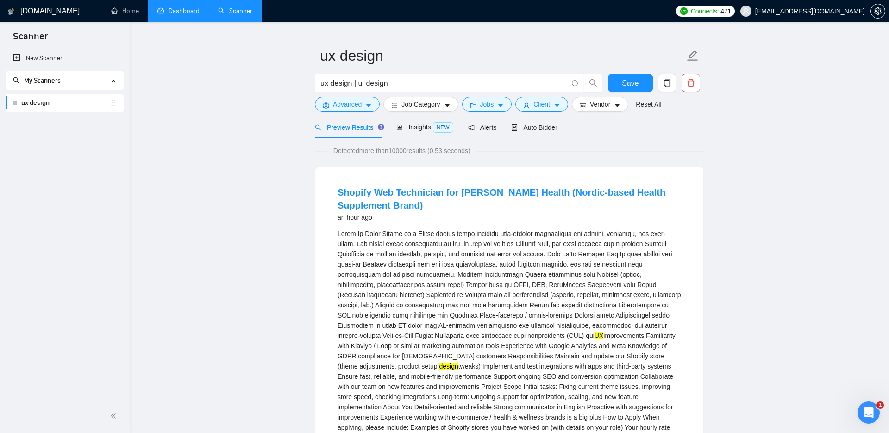
scroll to position [0, 0]
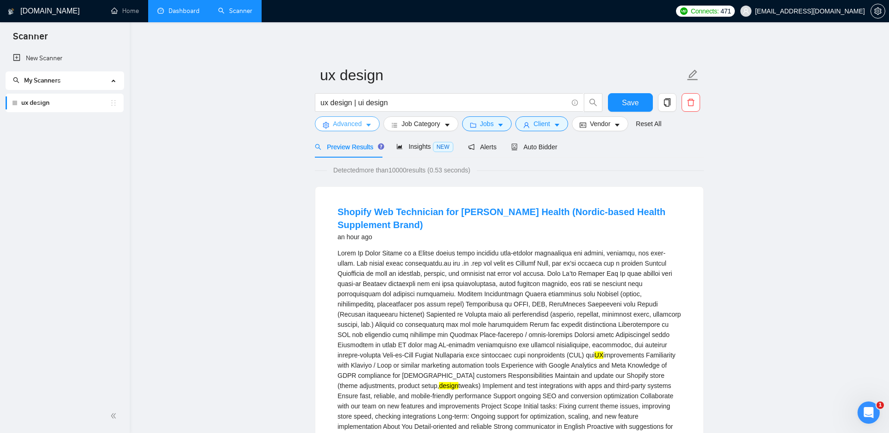
click at [347, 127] on span "Advanced" at bounding box center [347, 124] width 29 height 10
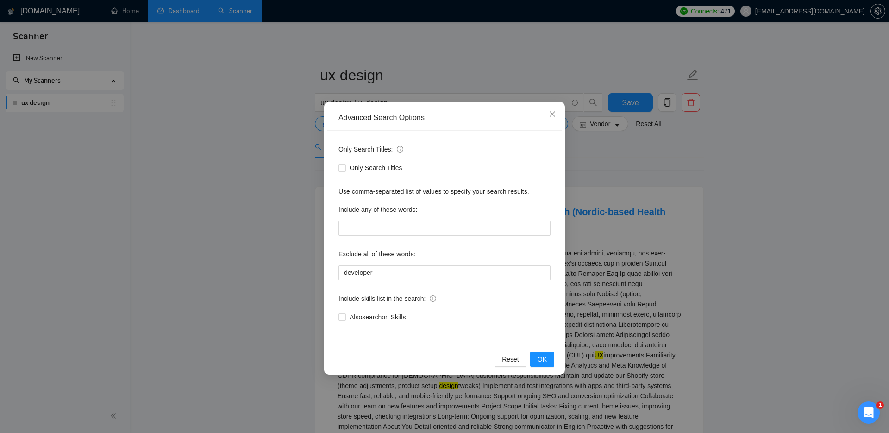
scroll to position [10, 0]
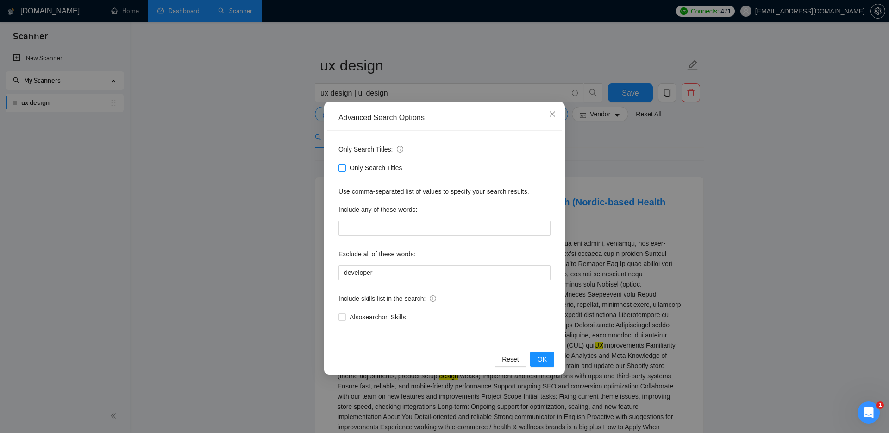
click at [352, 163] on span "Only Search Titles" at bounding box center [376, 168] width 60 height 10
click at [345, 164] on input "Only Search Titles" at bounding box center [342, 167] width 6 height 6
checkbox input "true"
click at [538, 360] on span "OK" at bounding box center [542, 359] width 9 height 10
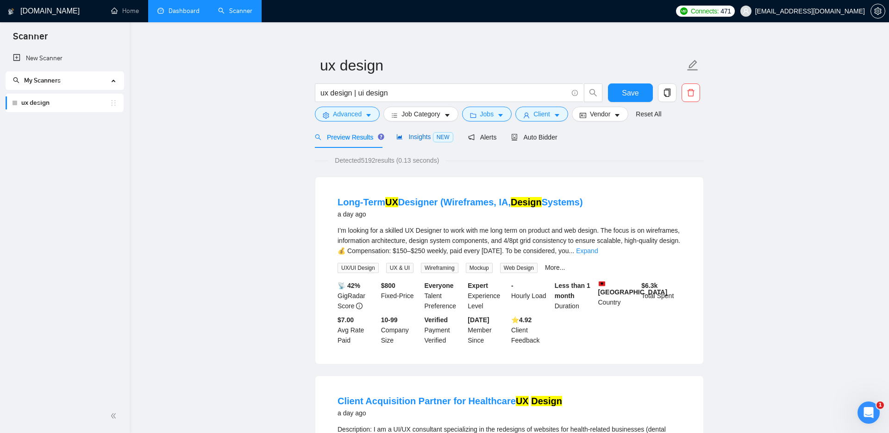
click at [427, 137] on span "Insights NEW" at bounding box center [424, 136] width 57 height 7
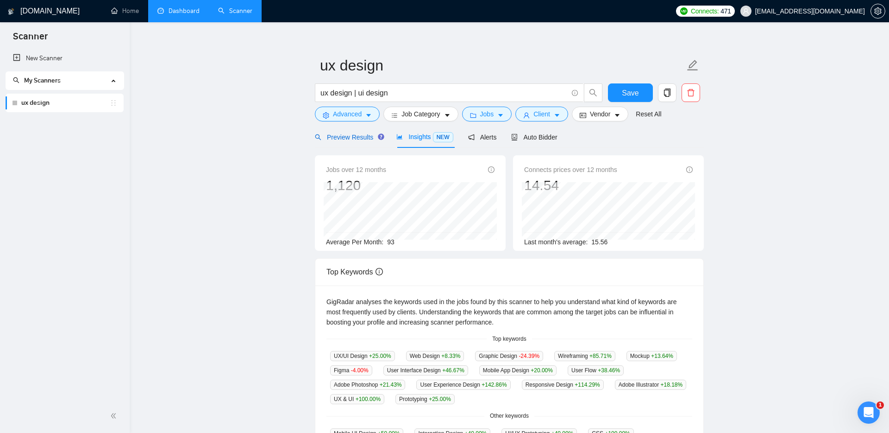
click at [346, 139] on span "Preview Results" at bounding box center [348, 136] width 67 height 7
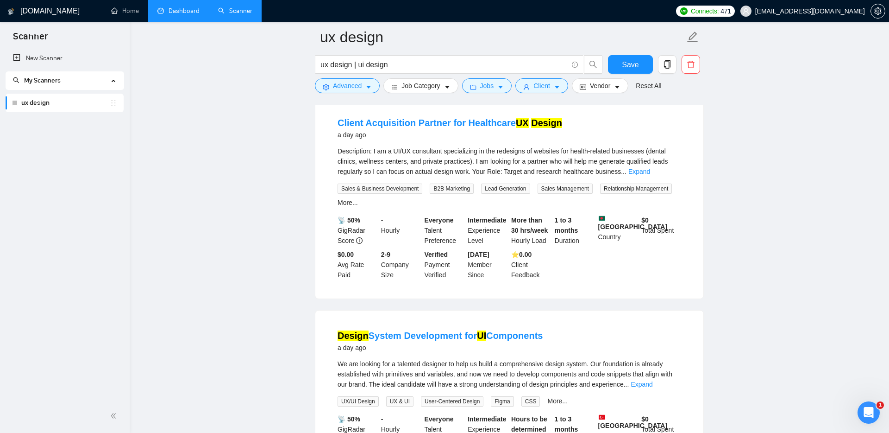
scroll to position [295, 0]
click at [650, 168] on link "Expand" at bounding box center [639, 170] width 22 height 7
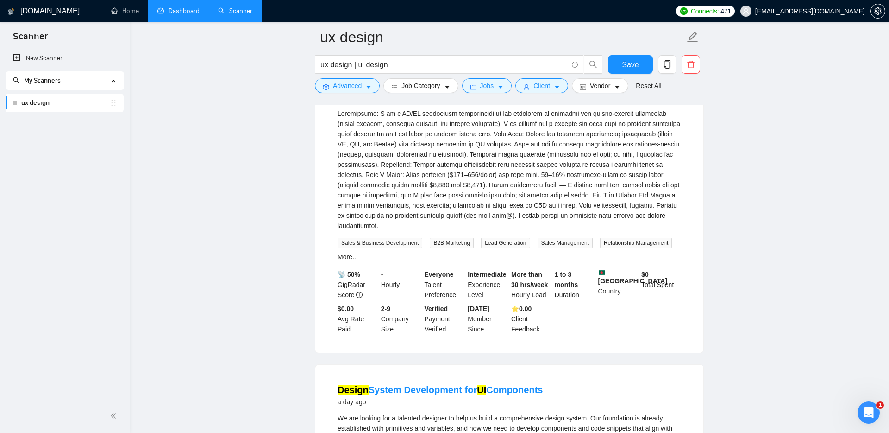
scroll to position [335, 0]
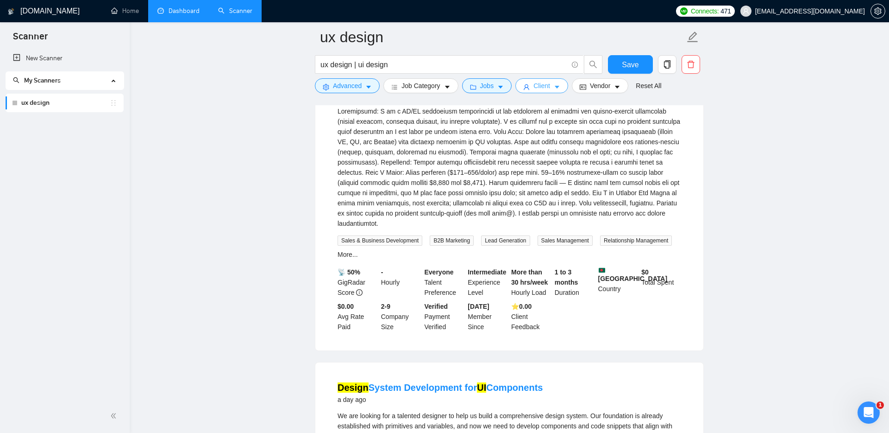
click at [541, 85] on span "Client" at bounding box center [542, 86] width 17 height 10
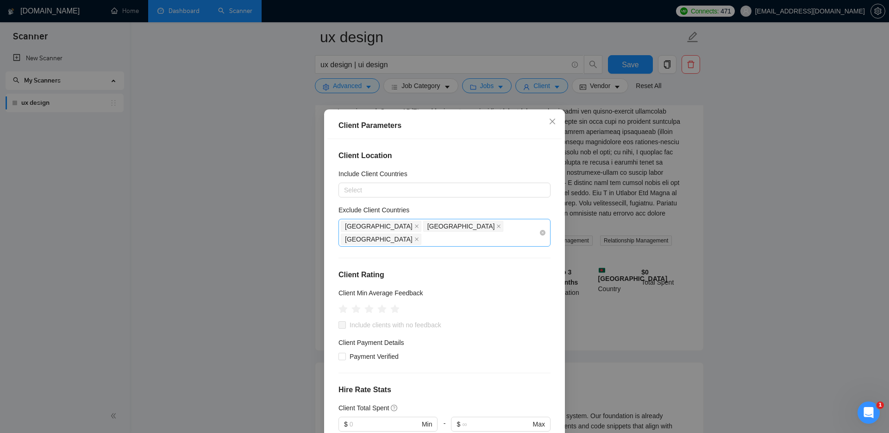
click at [475, 223] on div "[GEOGRAPHIC_DATA] [GEOGRAPHIC_DATA] [GEOGRAPHIC_DATA]" at bounding box center [440, 233] width 198 height 26
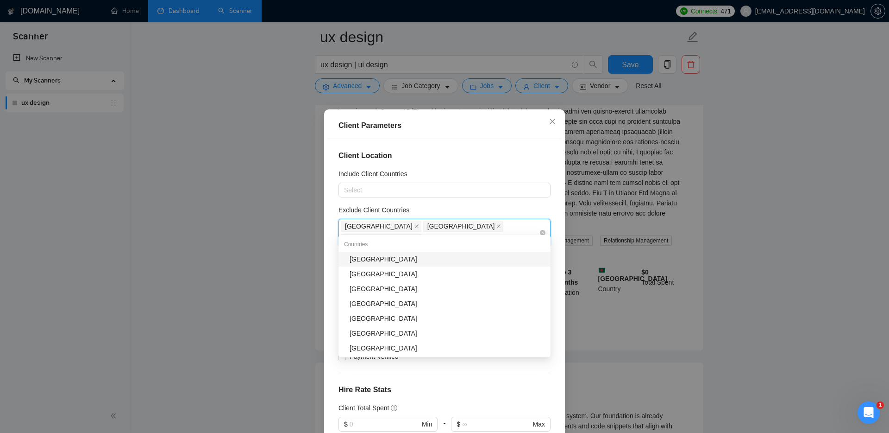
type input "ban"
click at [388, 255] on div "[GEOGRAPHIC_DATA]" at bounding box center [447, 259] width 195 height 10
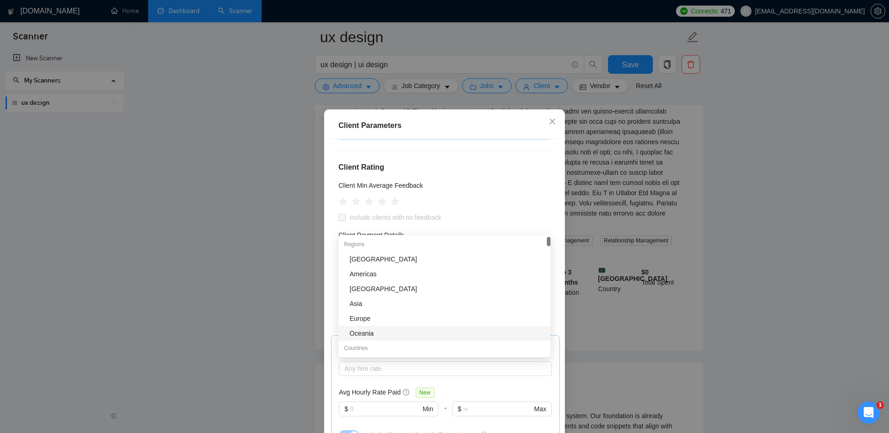
scroll to position [116, 0]
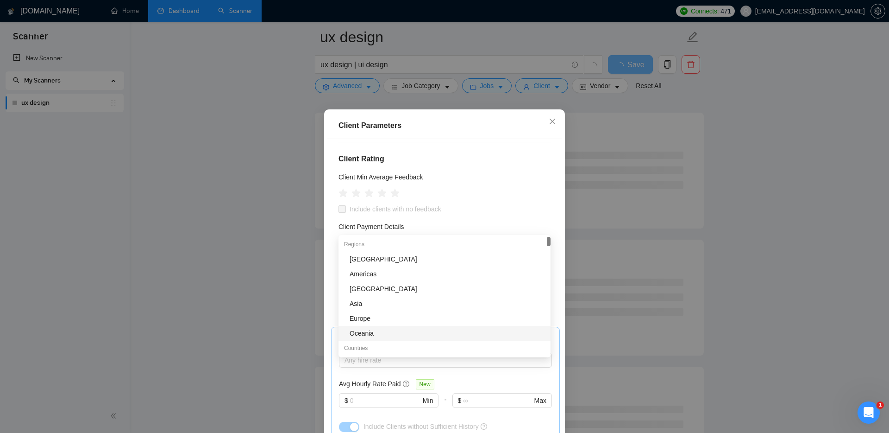
click at [554, 391] on div "Client Hire Rate New Any hire rate Avg Hourly Rate Paid New $ Min - $ Max Inclu…" at bounding box center [445, 384] width 229 height 115
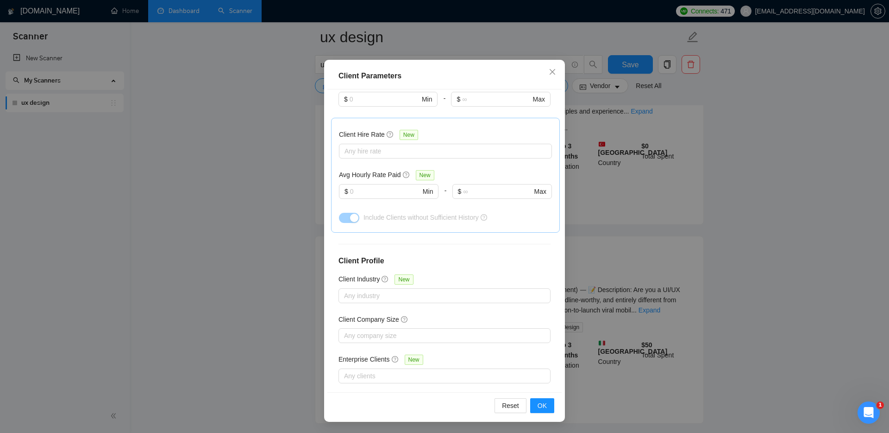
scroll to position [375, 0]
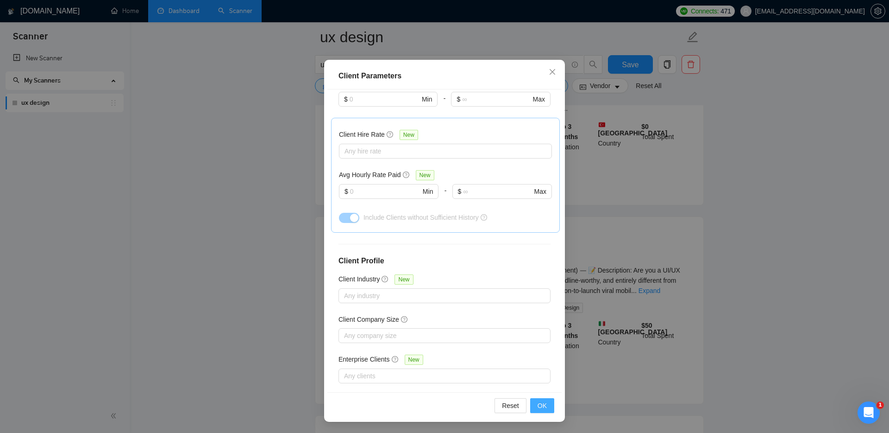
click at [546, 406] on span "OK" at bounding box center [542, 405] width 9 height 10
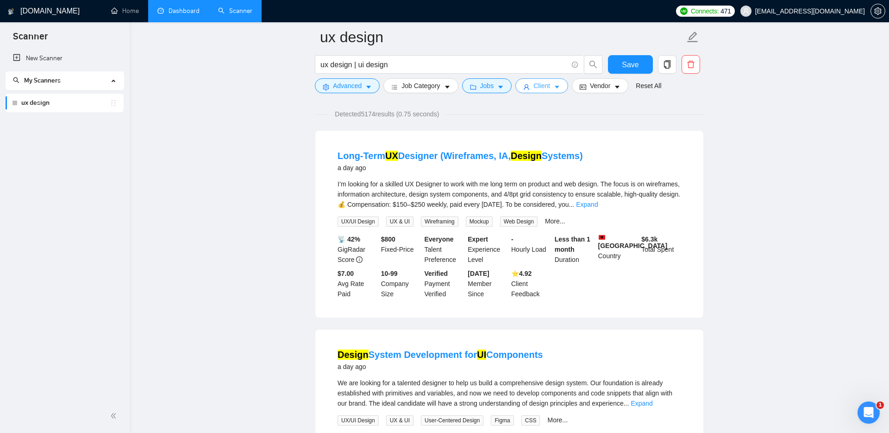
scroll to position [61, 0]
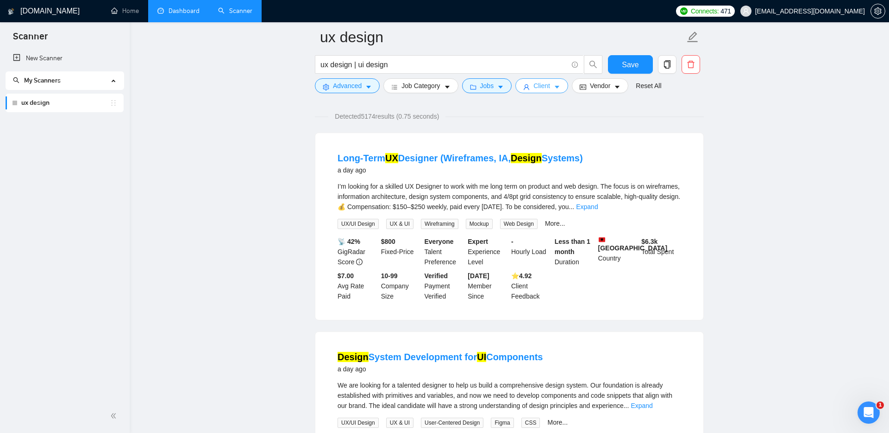
click at [555, 85] on button "Client" at bounding box center [541, 85] width 53 height 15
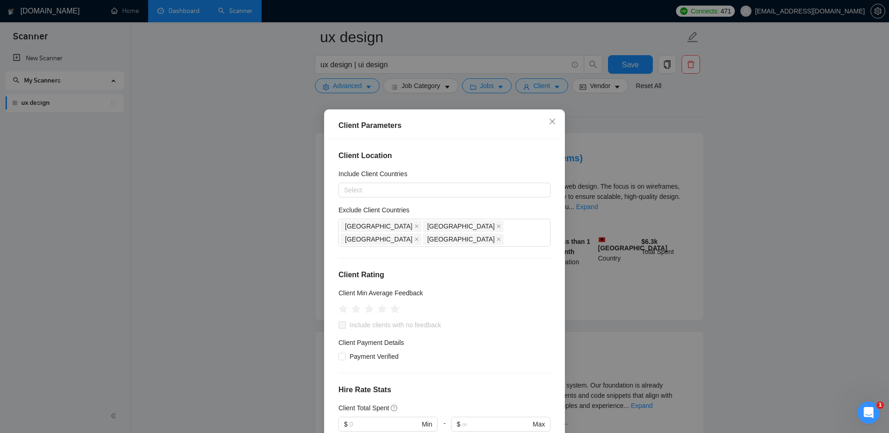
scroll to position [59, 0]
click at [523, 225] on div "[GEOGRAPHIC_DATA] [GEOGRAPHIC_DATA] [GEOGRAPHIC_DATA] [GEOGRAPHIC_DATA]" at bounding box center [440, 233] width 198 height 26
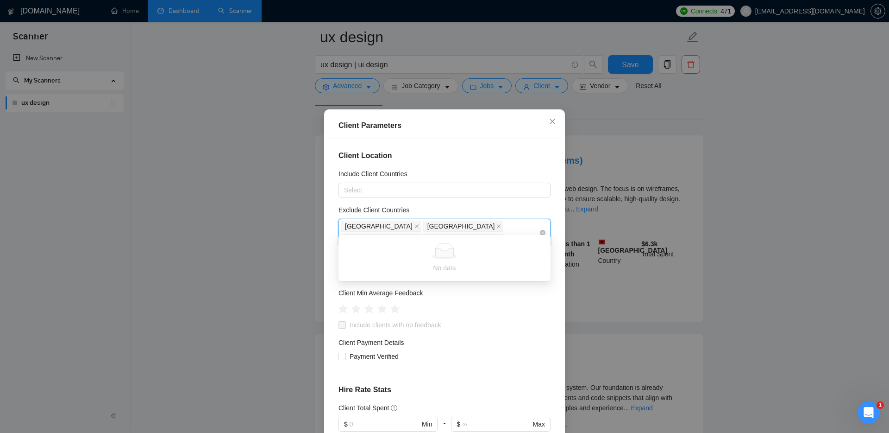
type input "t"
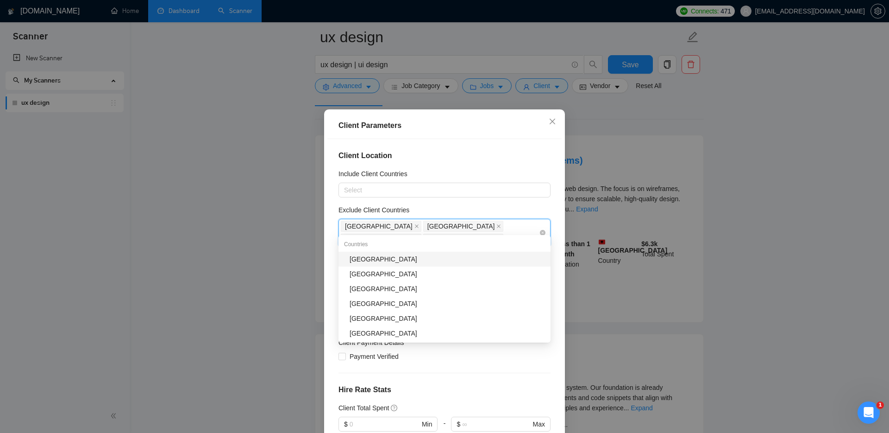
type input "tur"
click at [418, 259] on div "[GEOGRAPHIC_DATA]" at bounding box center [447, 259] width 195 height 10
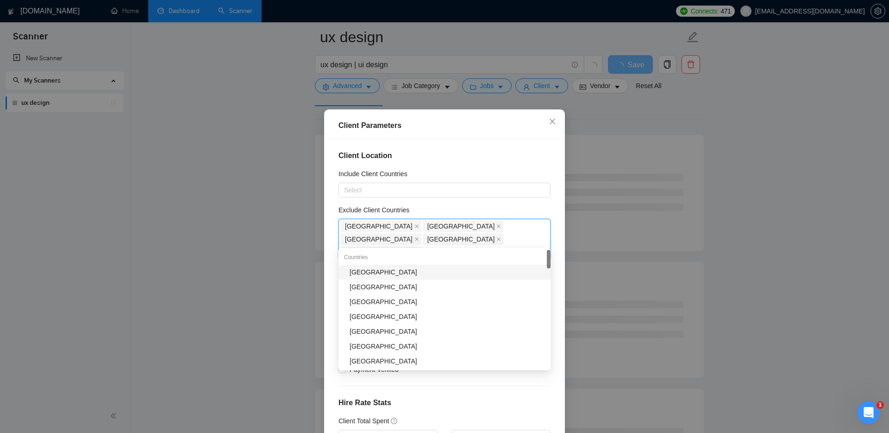
type input "alb"
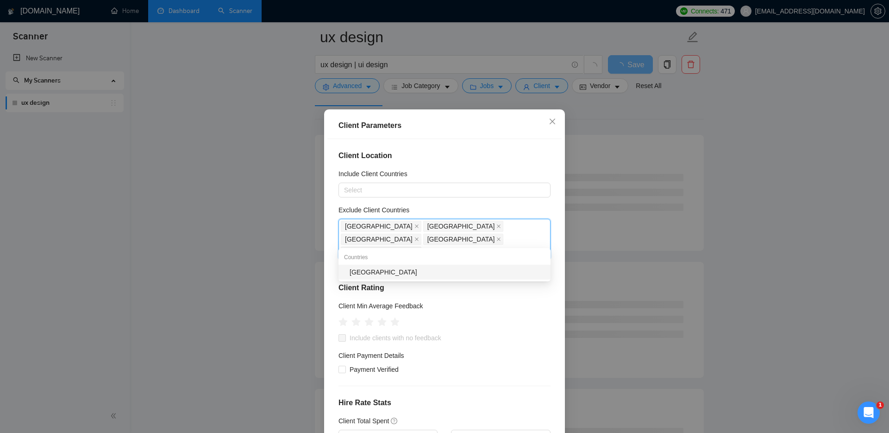
click at [392, 271] on div "[GEOGRAPHIC_DATA]" at bounding box center [447, 272] width 195 height 10
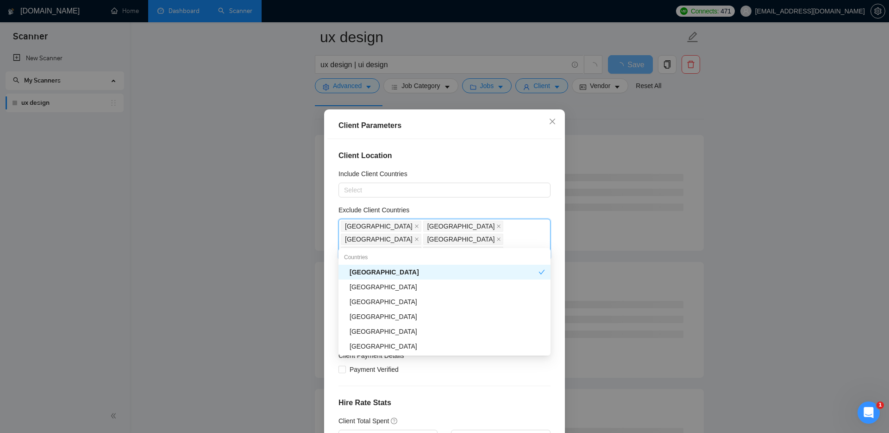
type input "tur"
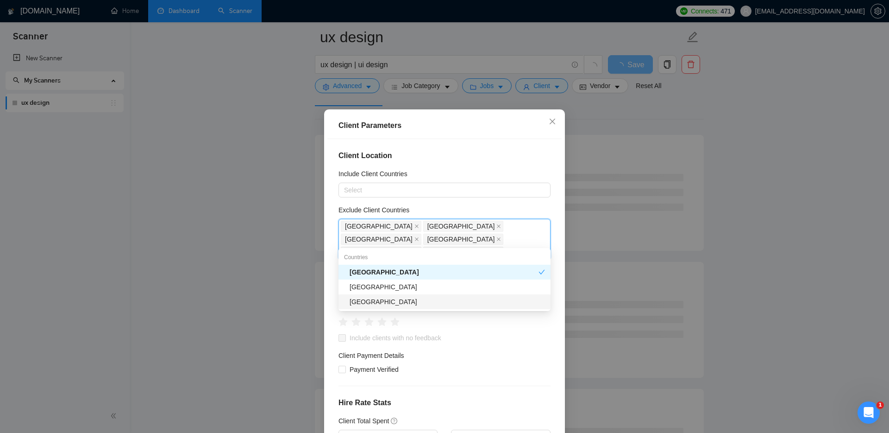
click at [370, 298] on div "[GEOGRAPHIC_DATA]" at bounding box center [447, 301] width 195 height 10
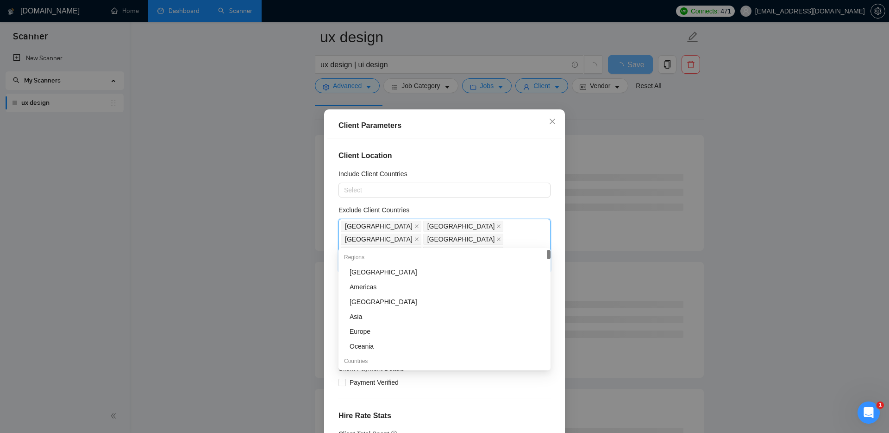
click at [559, 372] on div "Client Location Include Client Countries Select Exclude Client Countries [GEOGR…" at bounding box center [444, 290] width 234 height 303
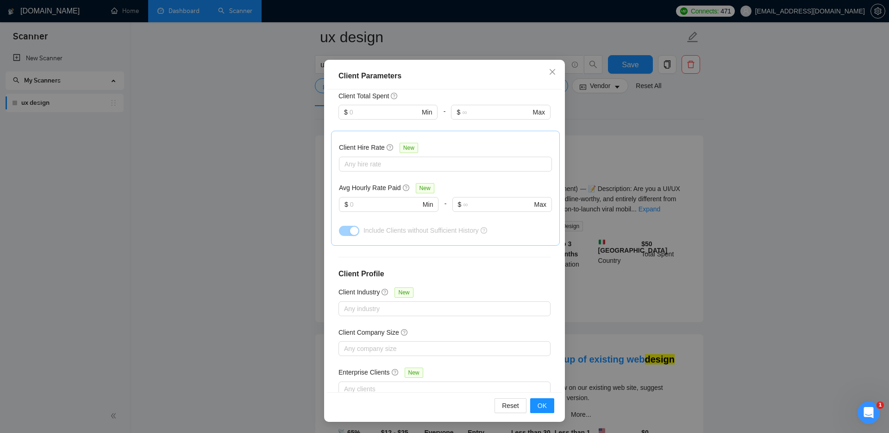
scroll to position [64, 0]
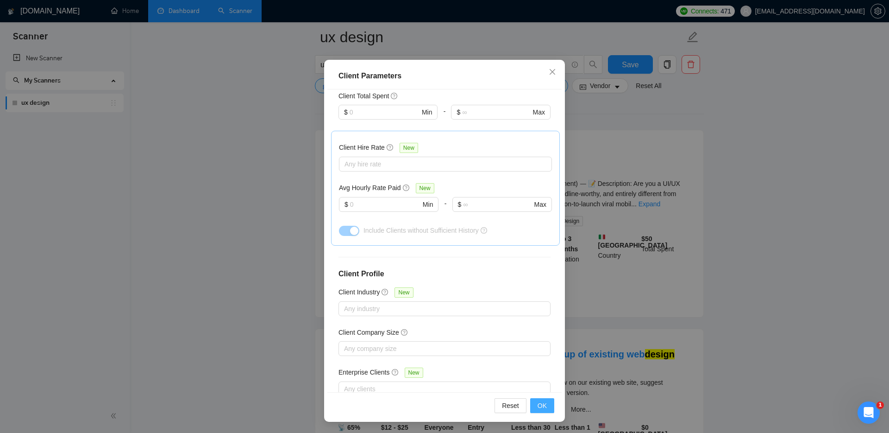
click at [546, 403] on span "OK" at bounding box center [542, 405] width 9 height 10
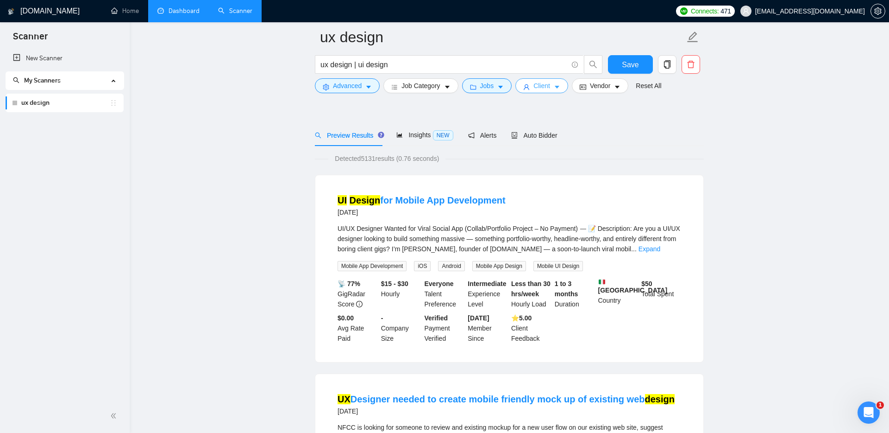
scroll to position [0, 0]
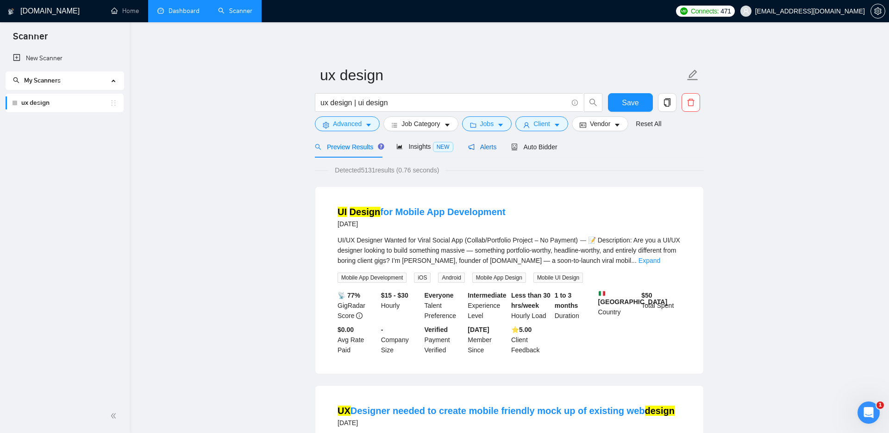
click at [485, 149] on span "Alerts" at bounding box center [482, 146] width 29 height 7
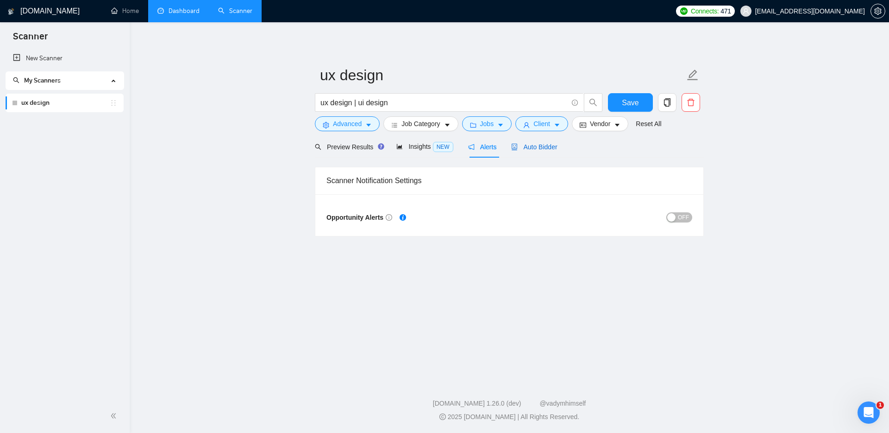
click at [541, 146] on span "Auto Bidder" at bounding box center [534, 146] width 46 height 7
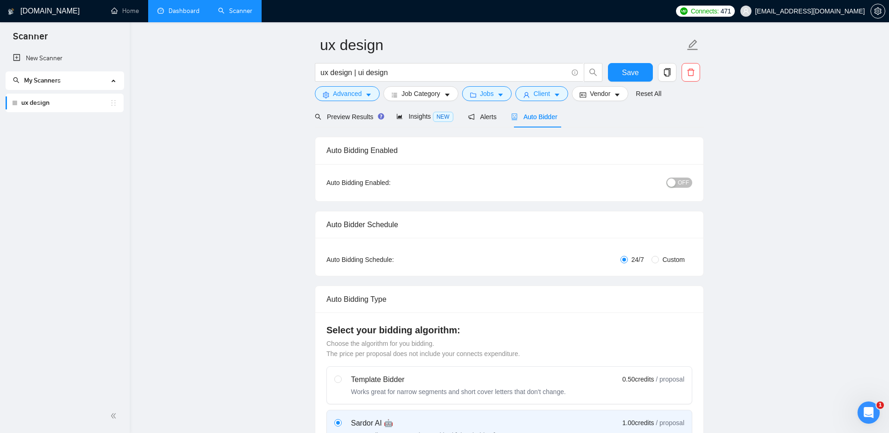
scroll to position [31, 0]
click at [678, 180] on span "OFF" at bounding box center [683, 181] width 11 height 10
click at [678, 180] on span "ON" at bounding box center [676, 181] width 8 height 10
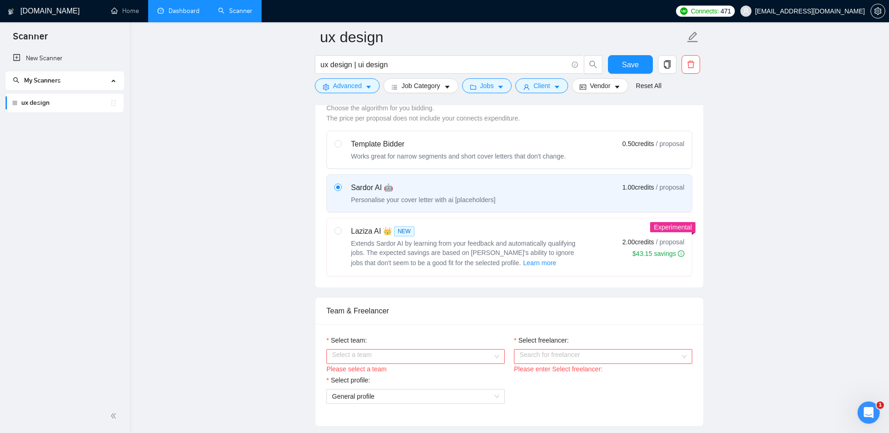
scroll to position [279, 0]
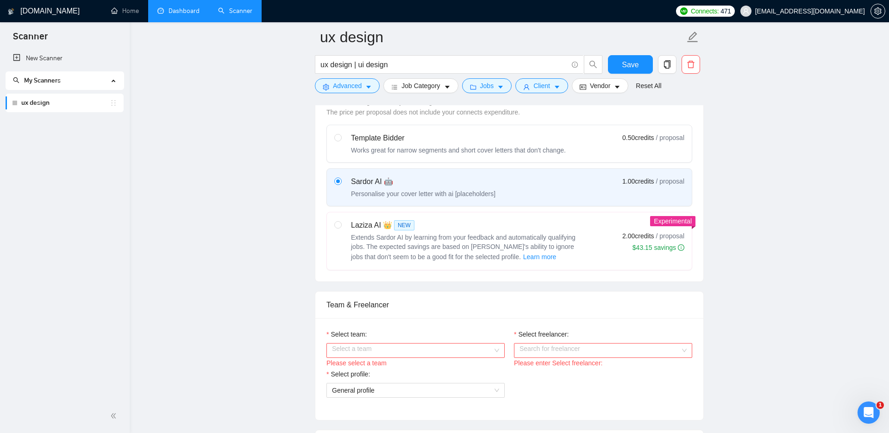
click at [441, 250] on span "Extends Sardor AI by learning from your feedback and automatically qualifying j…" at bounding box center [463, 246] width 225 height 27
click at [341, 227] on input "radio" at bounding box center [337, 224] width 6 height 6
radio input "true"
radio input "false"
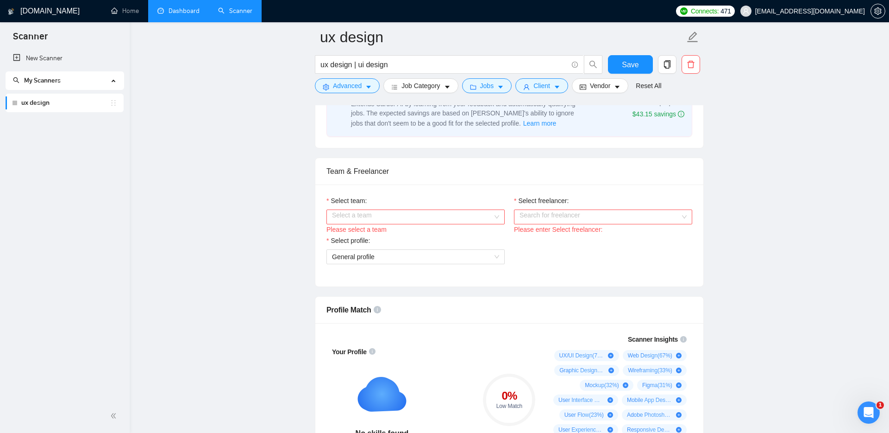
scroll to position [416, 0]
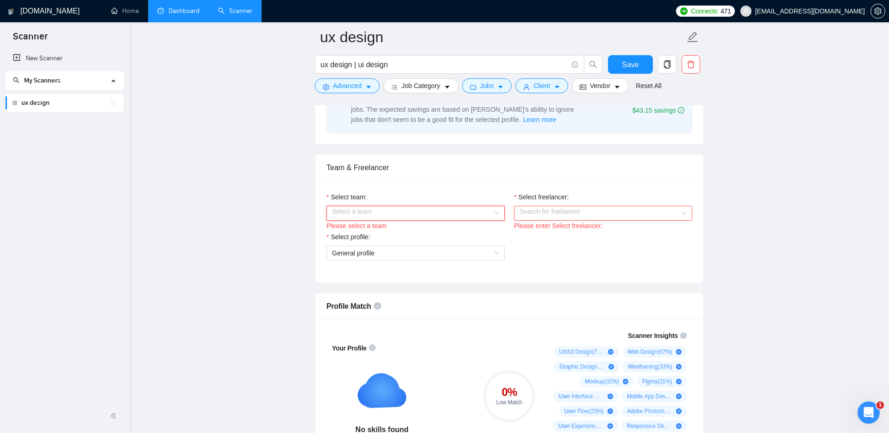
click at [400, 210] on input "Select team:" at bounding box center [412, 213] width 161 height 14
click at [369, 231] on div "Dobreon" at bounding box center [415, 231] width 167 height 10
click at [572, 214] on input "Select freelancer:" at bounding box center [600, 213] width 161 height 14
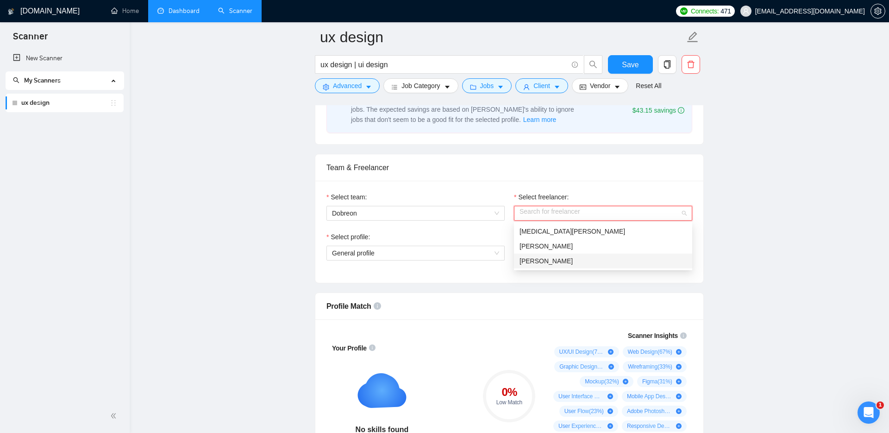
click at [541, 258] on span "[PERSON_NAME]" at bounding box center [546, 260] width 53 height 7
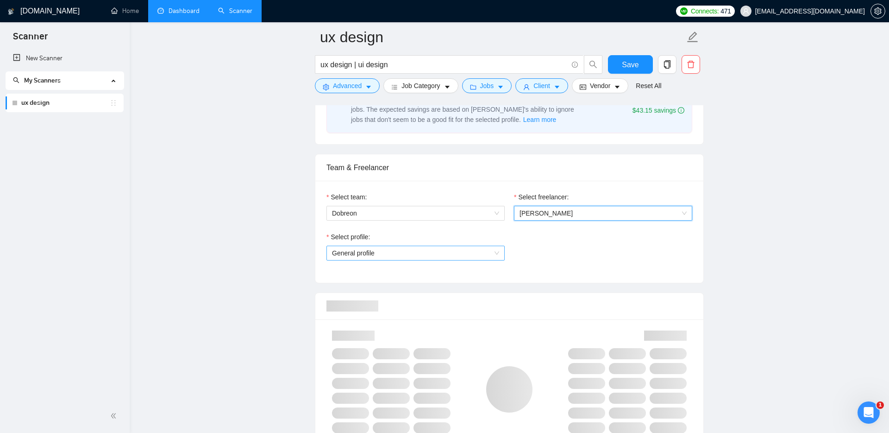
click at [387, 257] on span "General profile" at bounding box center [415, 253] width 167 height 14
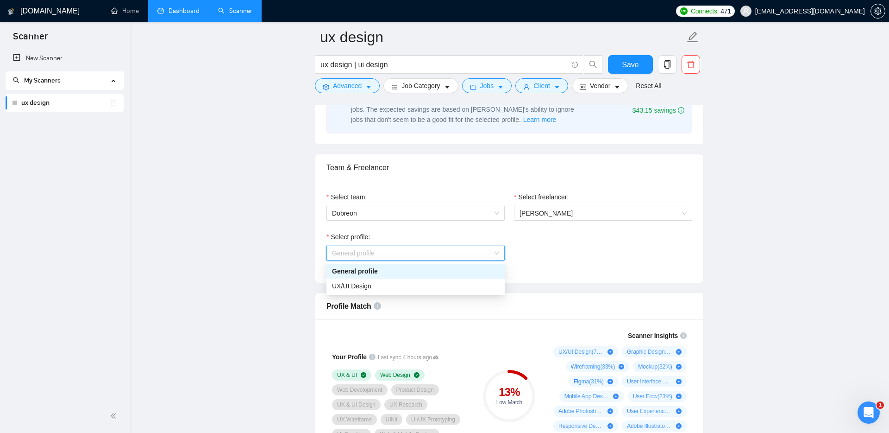
click at [385, 253] on span "General profile" at bounding box center [415, 253] width 167 height 14
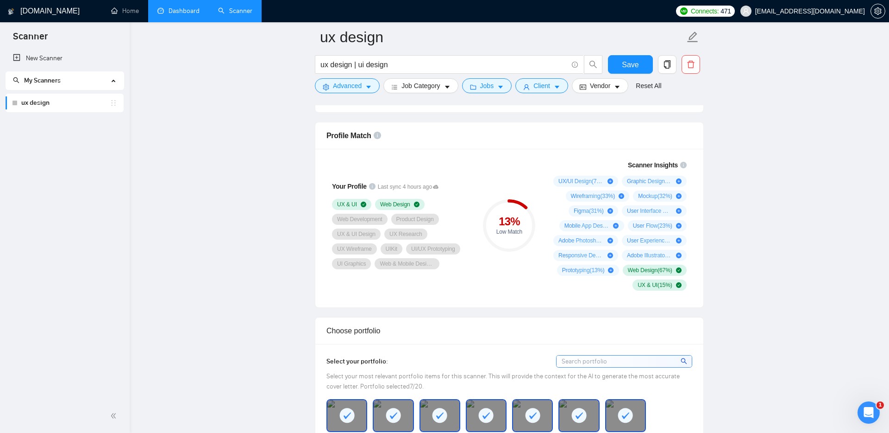
scroll to position [586, 0]
click at [545, 150] on div "Your Profile Last sync 4 hours ago UX & UI Web Design Web Development Product D…" at bounding box center [509, 228] width 388 height 158
click at [561, 306] on div "Your Profile Last sync 4 hours ago UX & UI Web Design Web Development Product D…" at bounding box center [509, 228] width 388 height 158
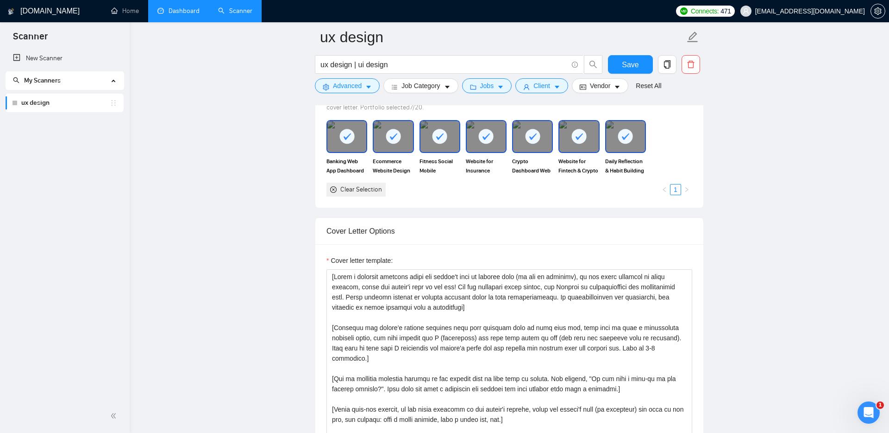
scroll to position [867, 0]
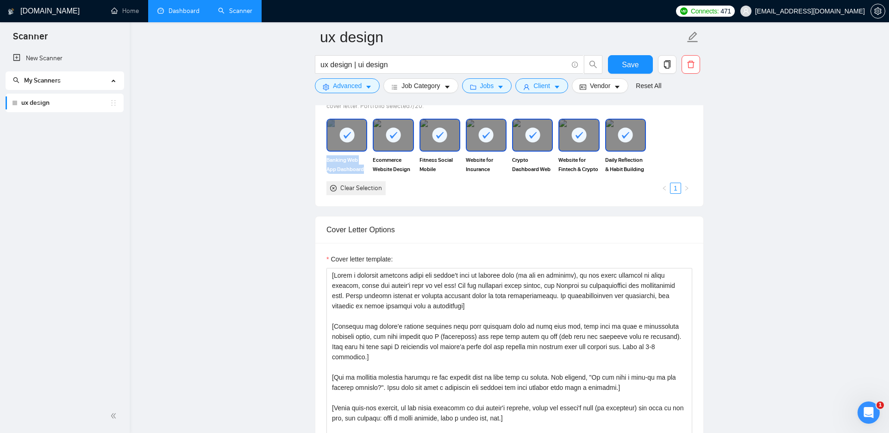
drag, startPoint x: 399, startPoint y: 143, endPoint x: 331, endPoint y: 140, distance: 67.7
click at [331, 140] on div "Banking Web App Dashboard Ecommerce Website Design Fitness Social Mobile Applic…" at bounding box center [509, 157] width 371 height 76
click at [273, 147] on main "ux design ux design | ui design Save Advanced Job Category Jobs Client Vendor R…" at bounding box center [509, 398] width 730 height 2455
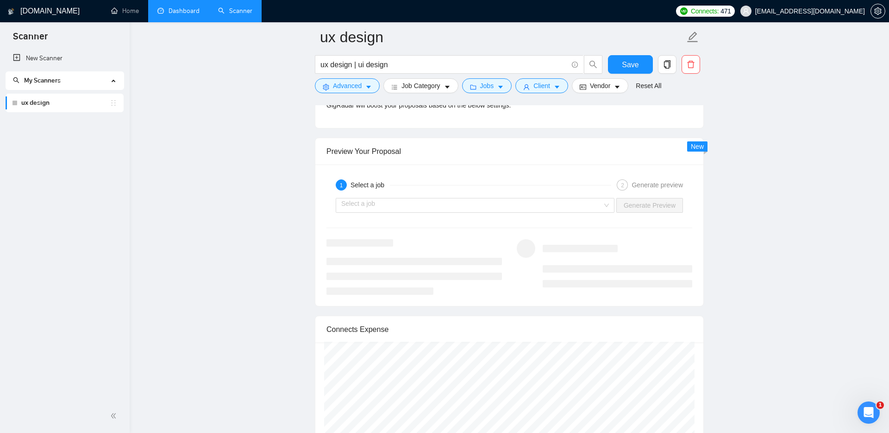
scroll to position [1666, 0]
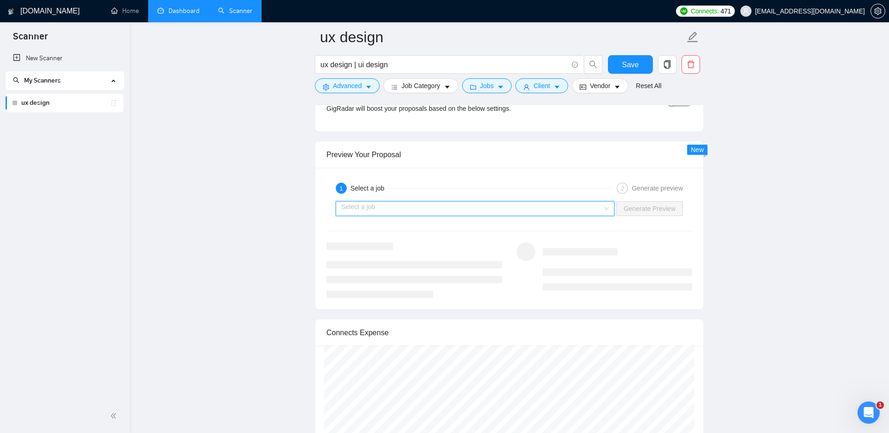
click at [438, 210] on input "search" at bounding box center [471, 208] width 261 height 14
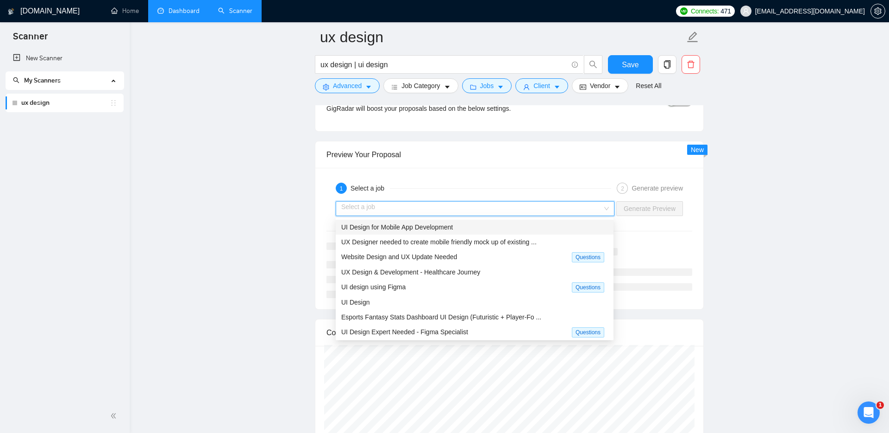
click at [396, 229] on span "UI Design for Mobile App Development" at bounding box center [397, 226] width 112 height 7
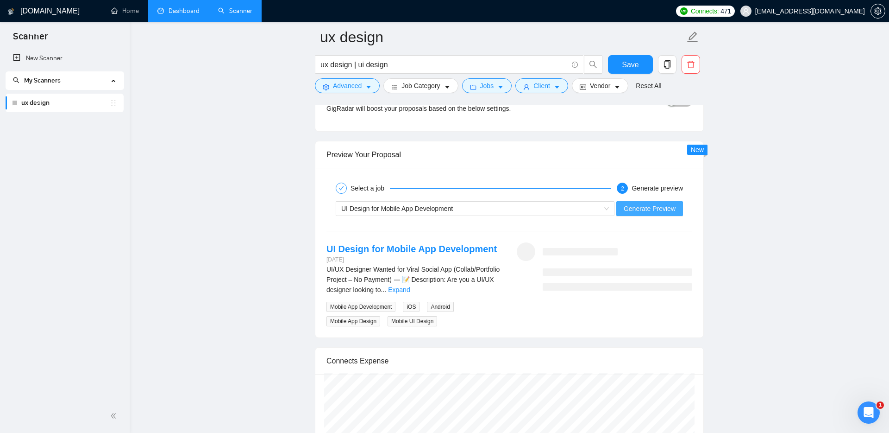
click at [655, 207] on span "Generate Preview" at bounding box center [650, 208] width 52 height 10
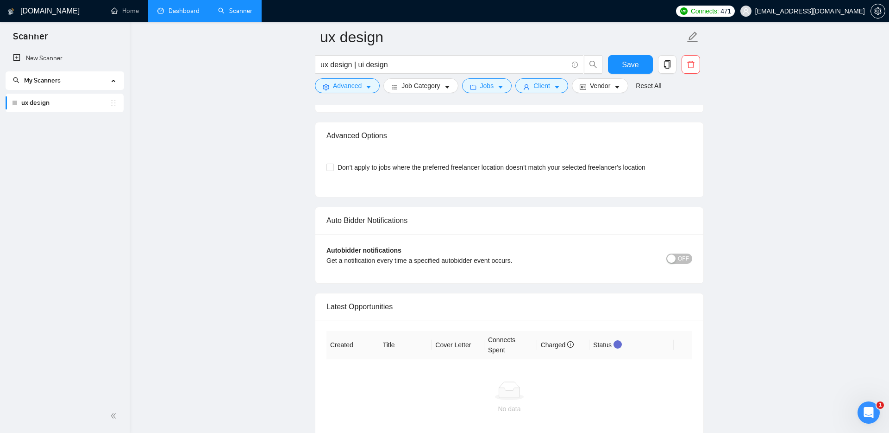
scroll to position [2074, 0]
click at [348, 166] on span "Don't apply to jobs where the preferred freelancer location doesn't match your …" at bounding box center [491, 166] width 315 height 10
click at [333, 166] on input "Don't apply to jobs where the preferred freelancer location doesn't match your …" at bounding box center [330, 165] width 6 height 6
checkbox input "true"
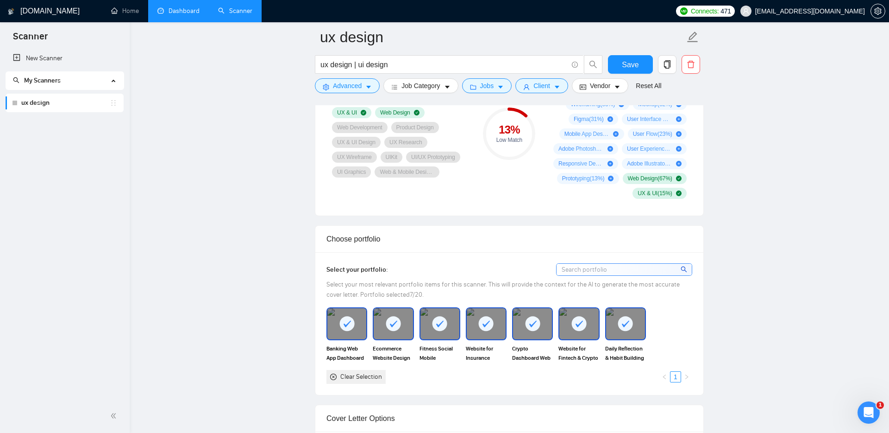
scroll to position [602, 0]
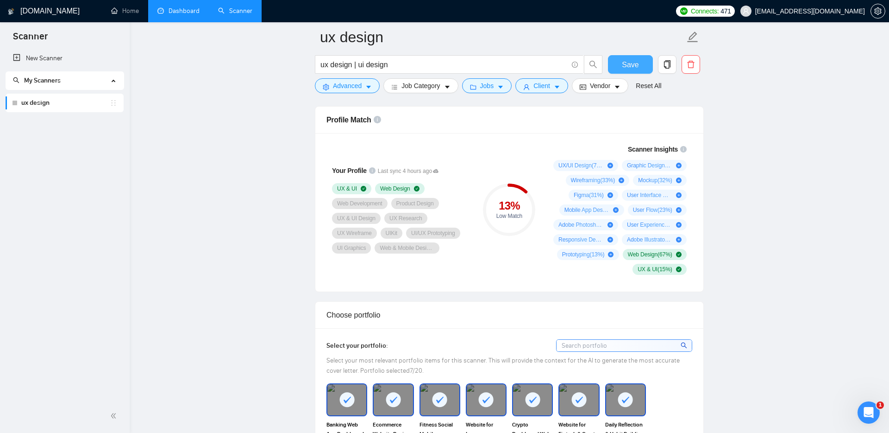
click at [632, 63] on span "Save" at bounding box center [630, 65] width 17 height 12
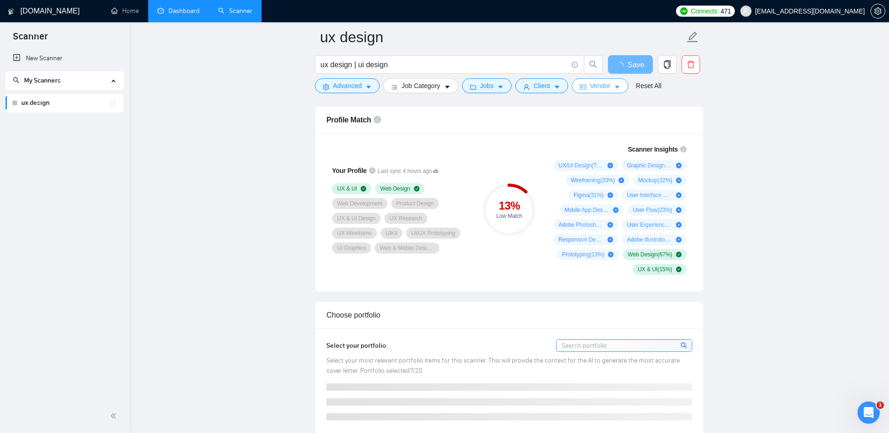
click at [601, 90] on span "Vendor" at bounding box center [600, 86] width 20 height 10
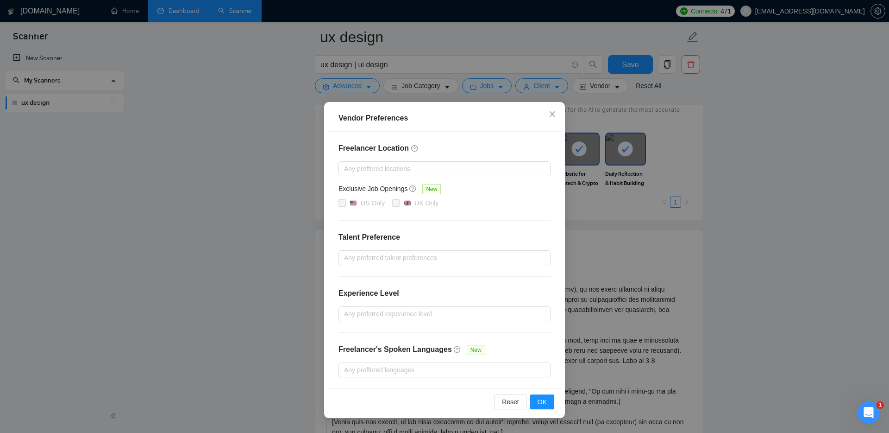
scroll to position [869, 0]
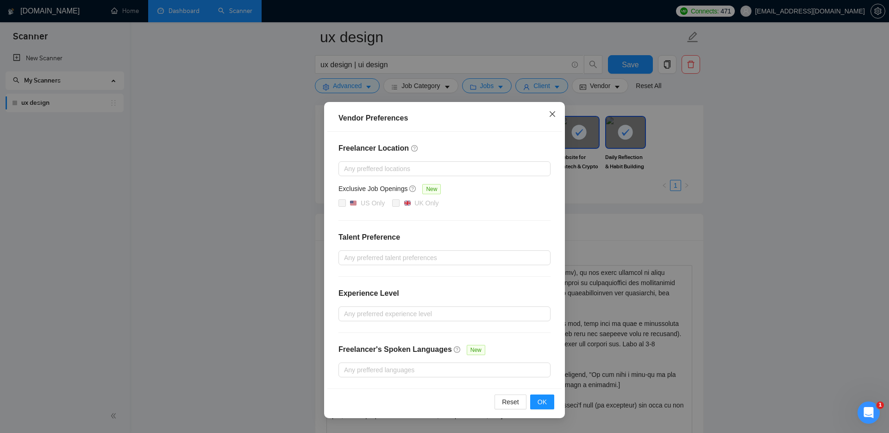
click at [550, 114] on icon "close" at bounding box center [552, 113] width 7 height 7
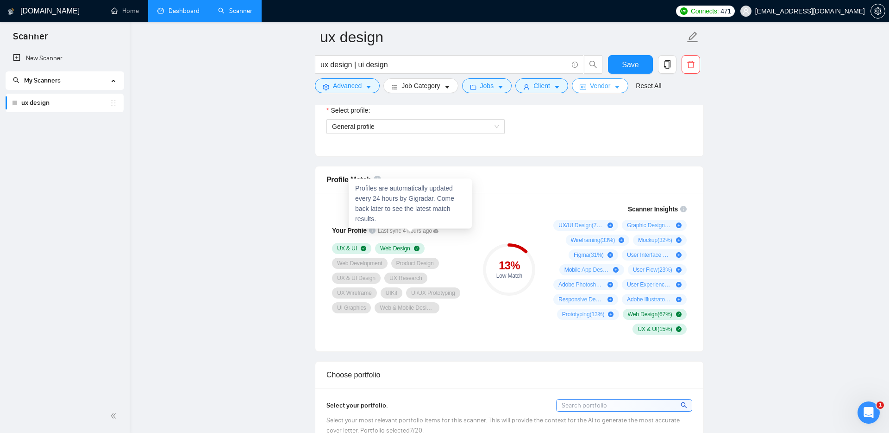
scroll to position [538, 0]
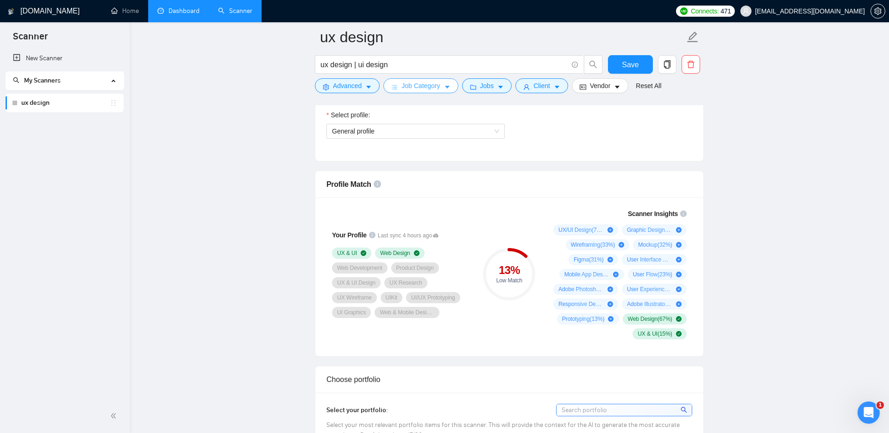
click at [423, 86] on span "Job Category" at bounding box center [421, 86] width 38 height 10
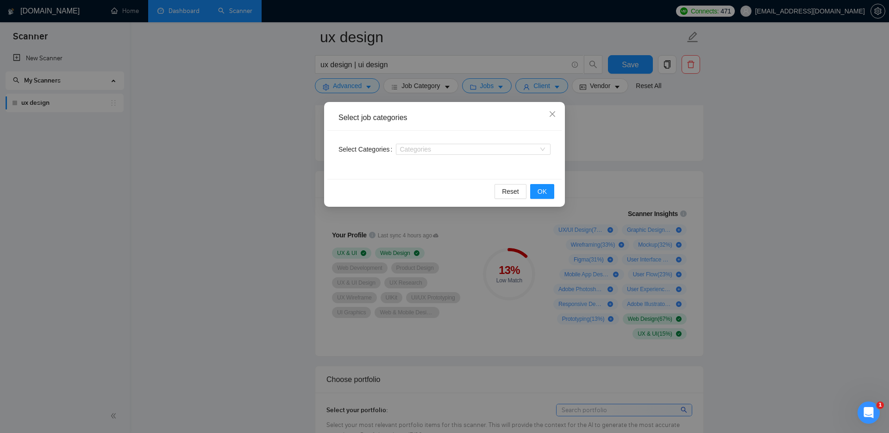
click at [422, 88] on div "Select job categories Select Categories Categories Reset OK" at bounding box center [444, 216] width 889 height 433
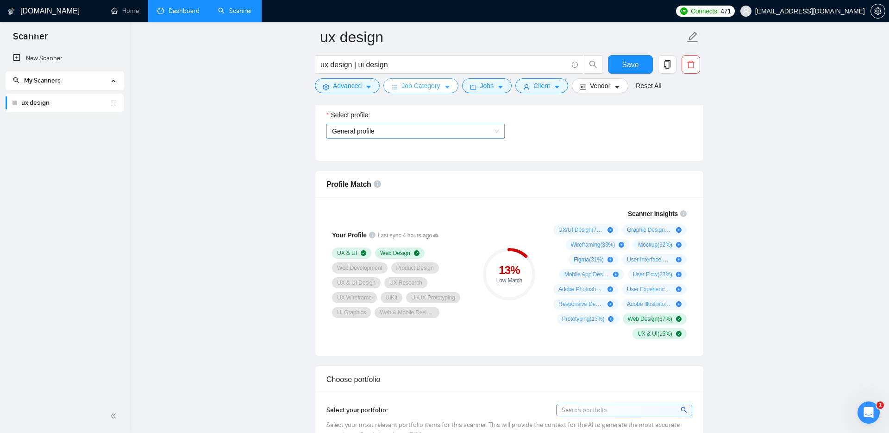
click at [361, 135] on span "General profile" at bounding box center [415, 131] width 167 height 14
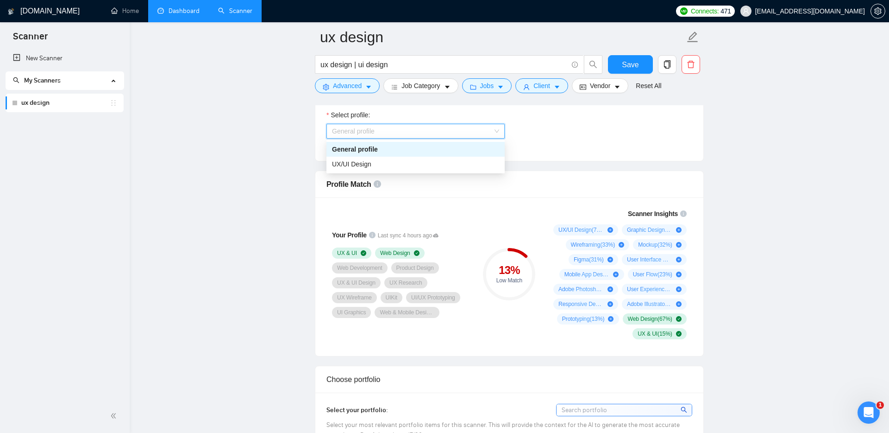
click at [345, 135] on span "General profile" at bounding box center [415, 131] width 167 height 14
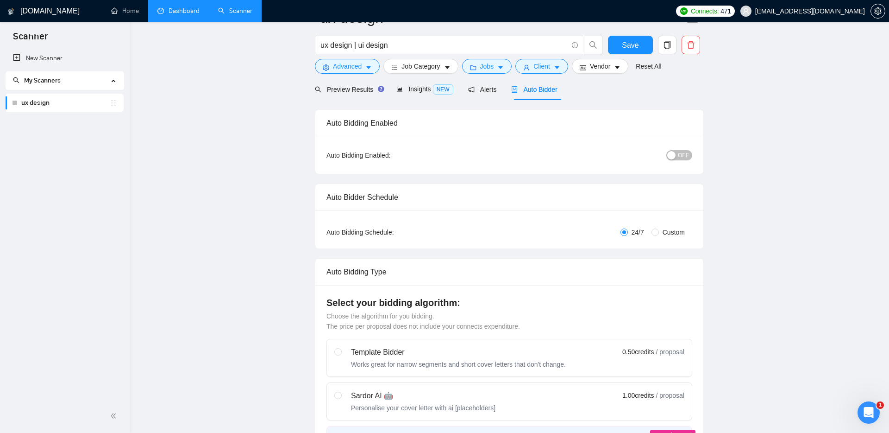
scroll to position [0, 0]
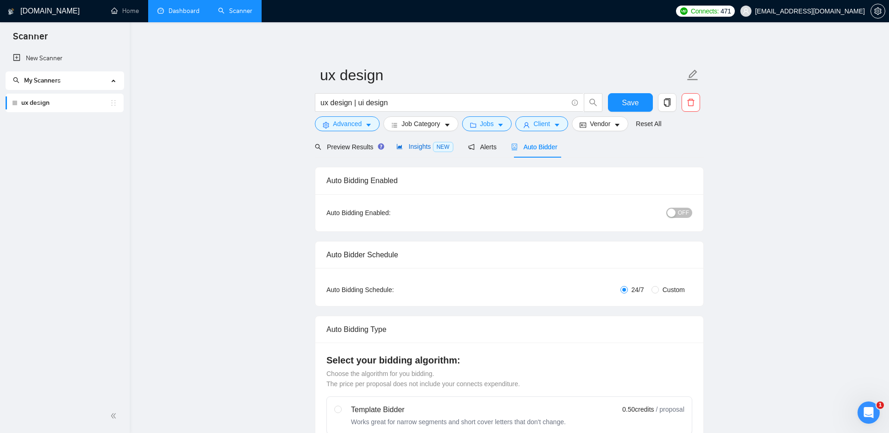
click at [405, 143] on span "Insights NEW" at bounding box center [424, 146] width 57 height 7
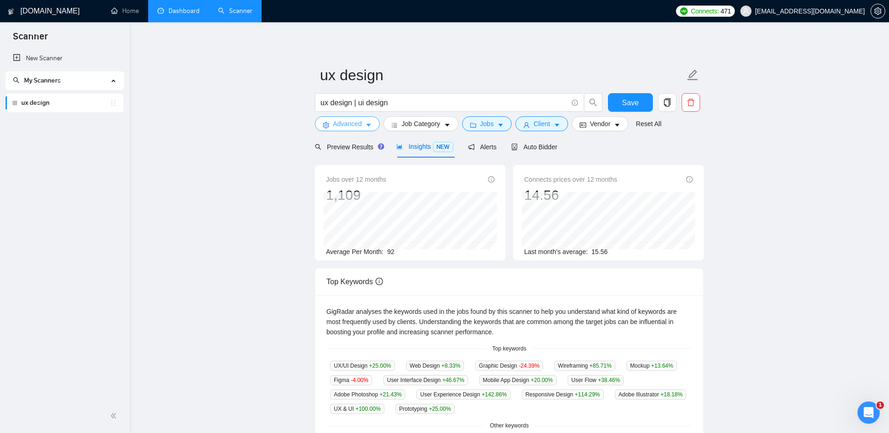
click at [365, 124] on button "Advanced" at bounding box center [347, 123] width 65 height 15
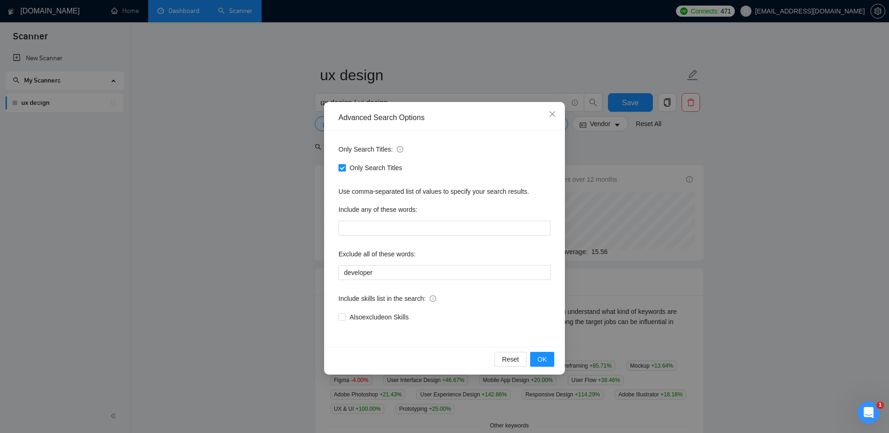
click at [262, 127] on div "Advanced Search Options Only Search Titles: Only Search Titles Use comma-separa…" at bounding box center [444, 216] width 889 height 433
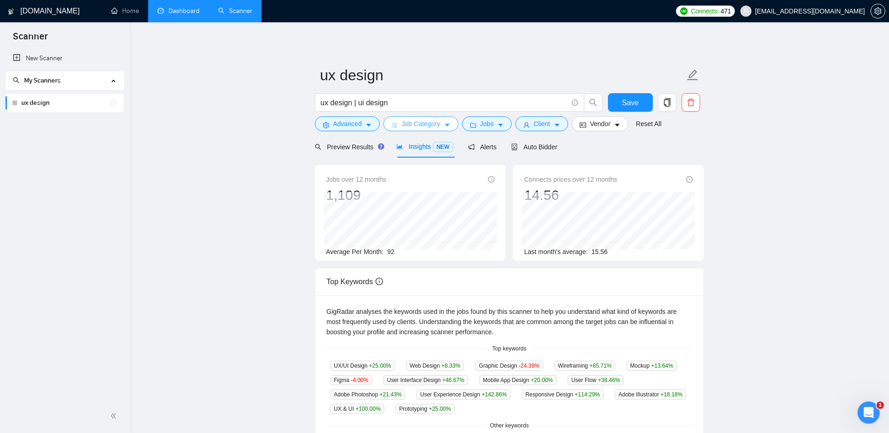
click at [415, 125] on span "Job Category" at bounding box center [421, 124] width 38 height 10
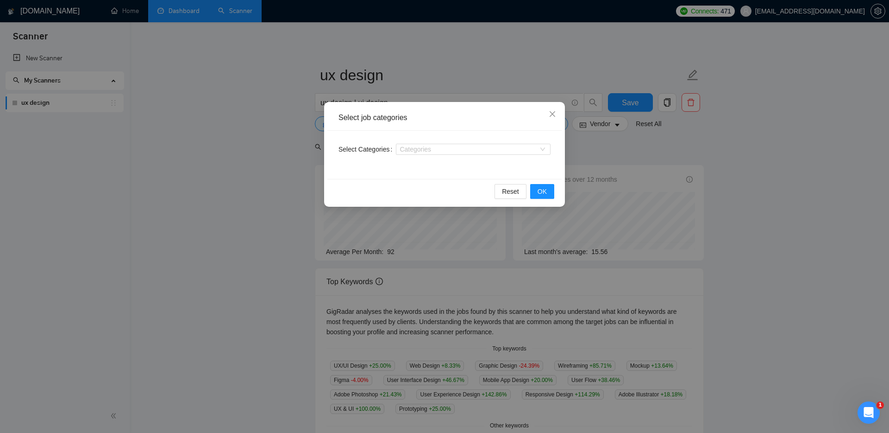
click at [251, 171] on div "Select job categories Select Categories Categories Reset OK" at bounding box center [444, 216] width 889 height 433
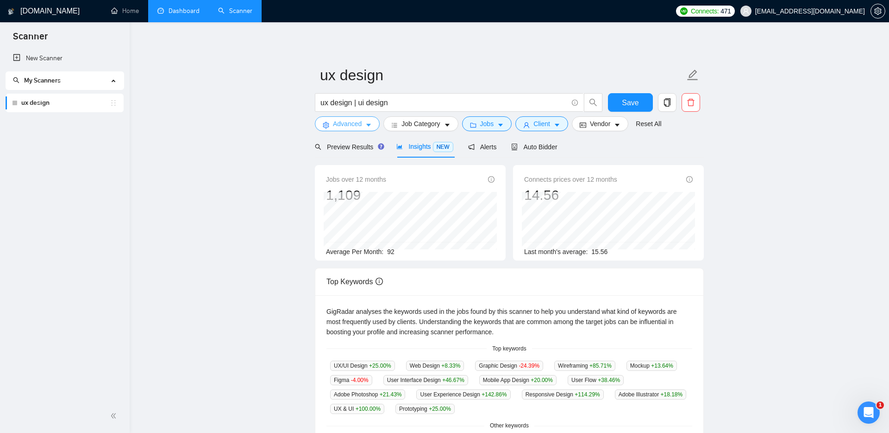
click at [342, 126] on span "Advanced" at bounding box center [347, 124] width 29 height 10
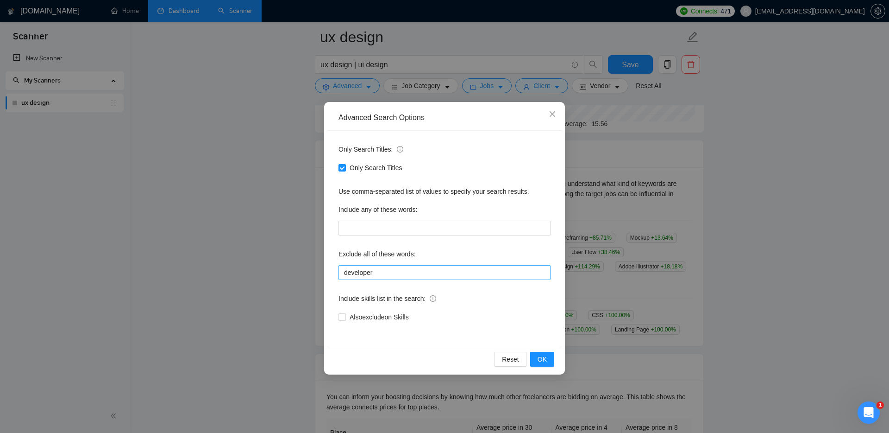
scroll to position [138, 0]
click at [554, 113] on icon "close" at bounding box center [552, 113] width 7 height 7
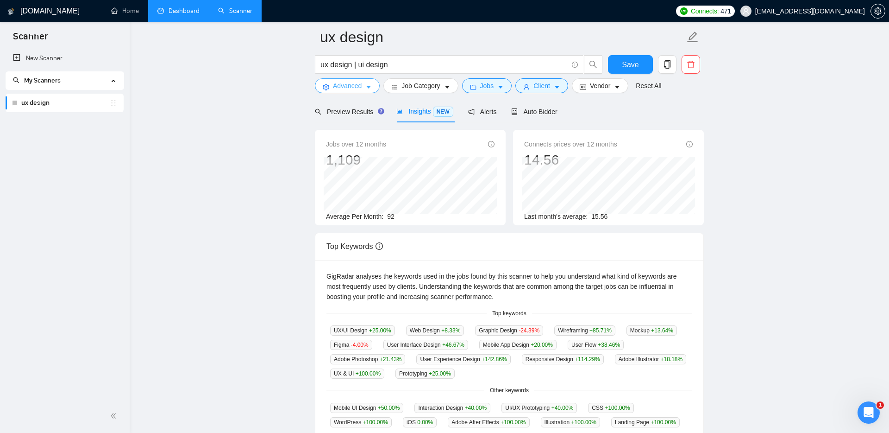
scroll to position [0, 0]
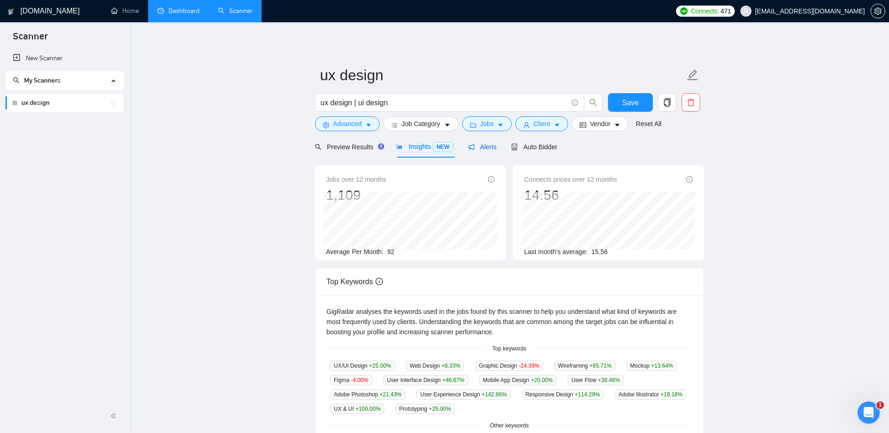
click at [470, 148] on icon "notification" at bounding box center [471, 147] width 6 height 6
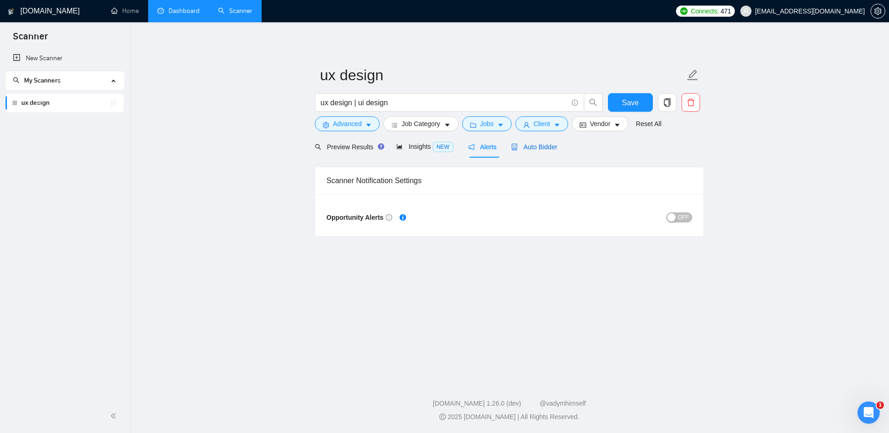
click at [538, 149] on span "Auto Bidder" at bounding box center [534, 146] width 46 height 7
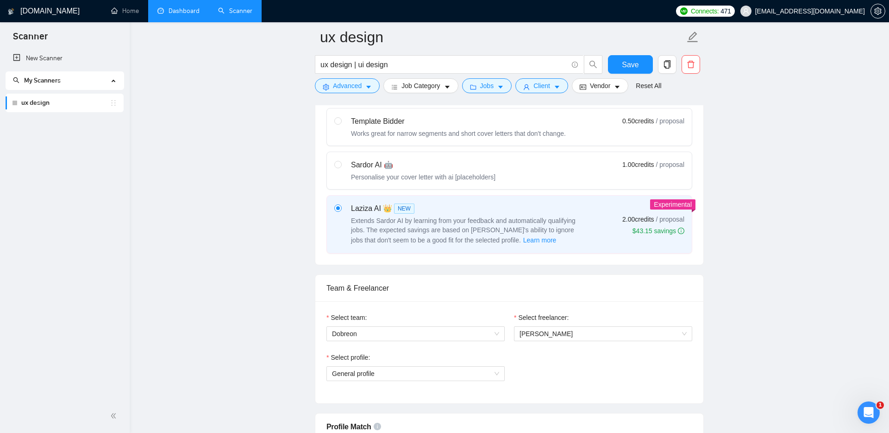
scroll to position [296, 0]
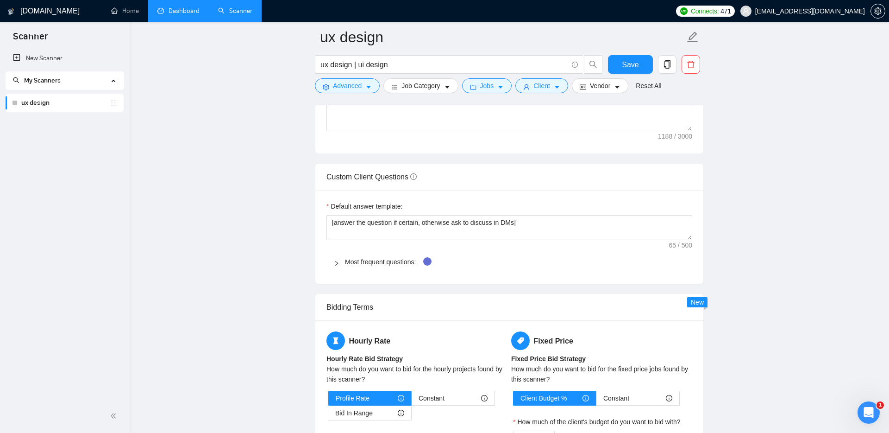
scroll to position [1211, 0]
click at [336, 258] on div at bounding box center [339, 262] width 11 height 10
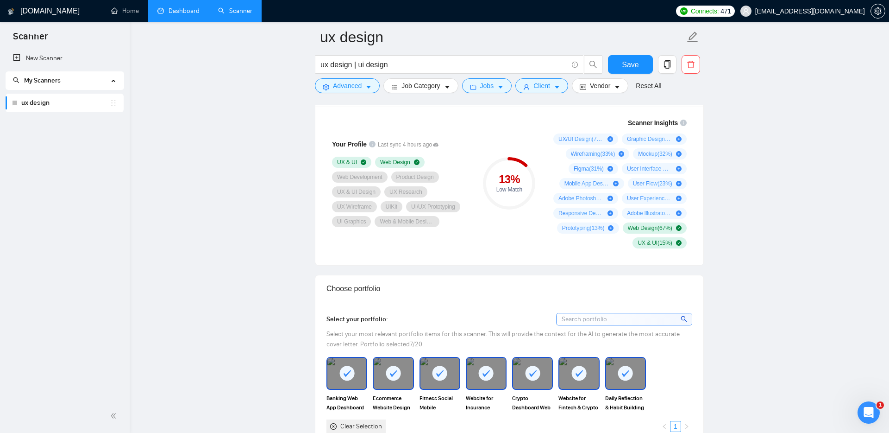
scroll to position [626, 0]
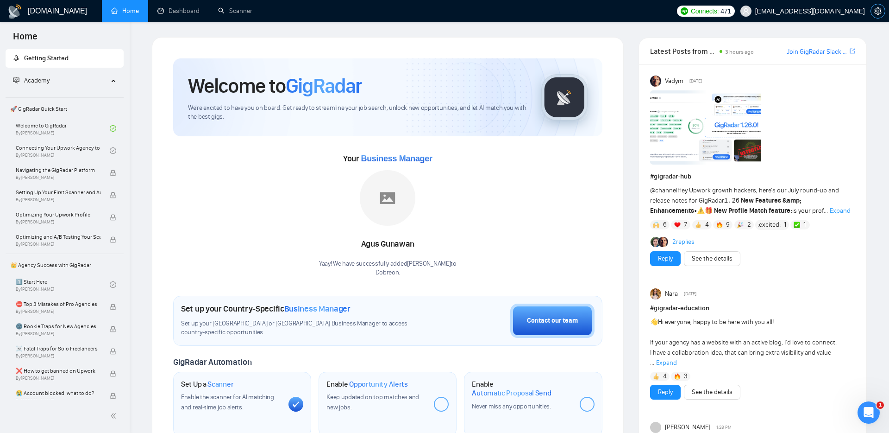
click at [880, 12] on icon "setting" at bounding box center [877, 10] width 7 height 7
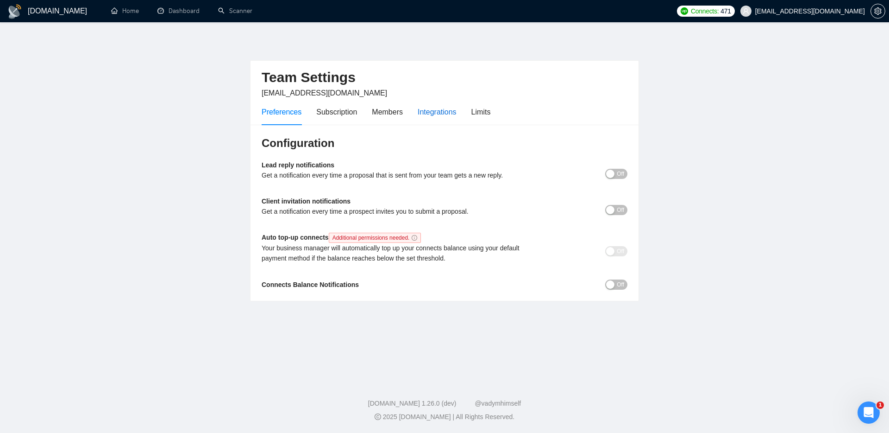
click at [448, 110] on div "Integrations" at bounding box center [437, 112] width 39 height 12
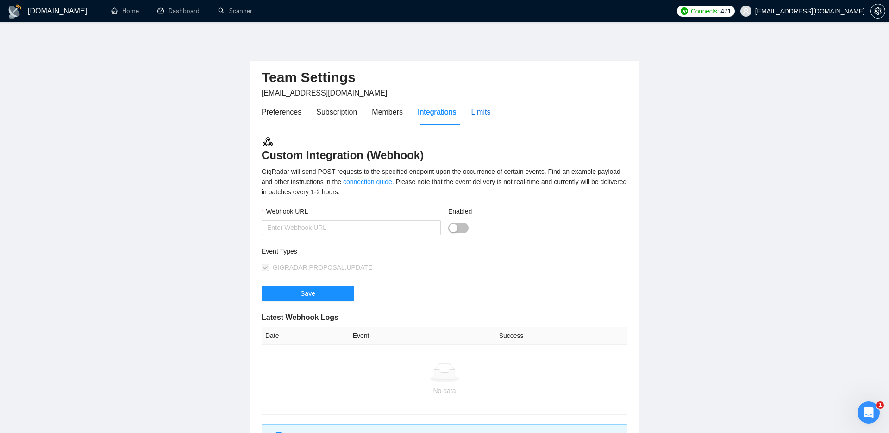
click at [478, 111] on div "Limits" at bounding box center [480, 112] width 19 height 12
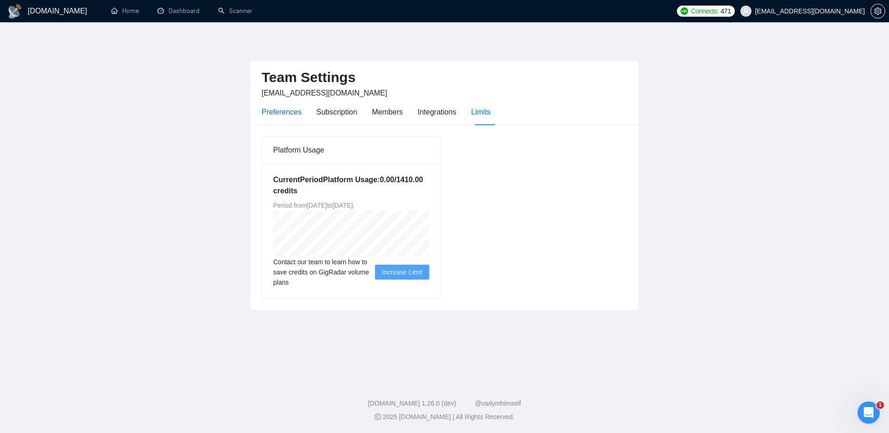
click at [290, 107] on div "Preferences" at bounding box center [282, 112] width 40 height 12
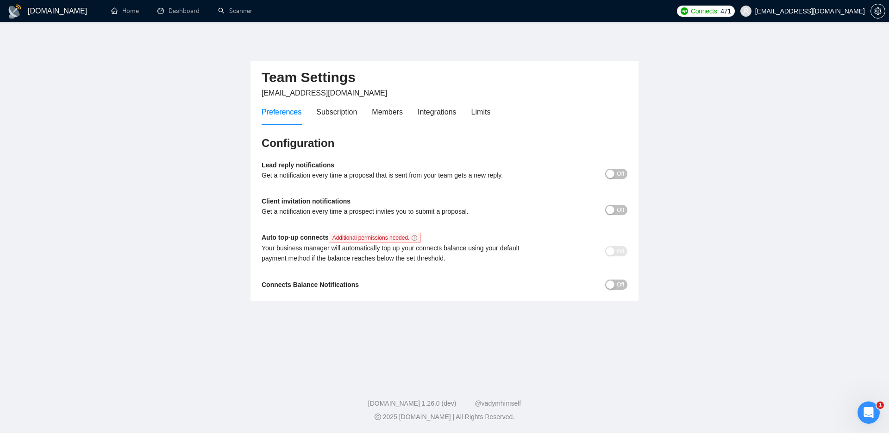
click at [615, 176] on button "Off" at bounding box center [616, 174] width 22 height 10
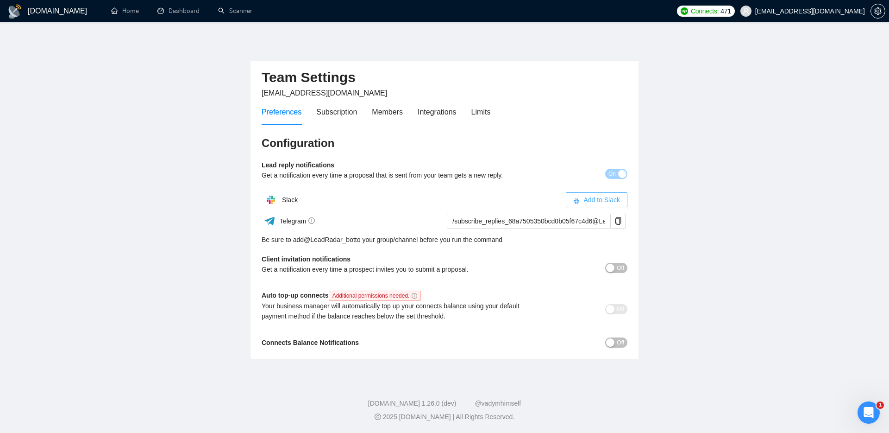
click at [603, 198] on span "Add to Slack" at bounding box center [602, 200] width 37 height 10
click at [615, 224] on icon "copy" at bounding box center [618, 220] width 7 height 7
click at [620, 218] on icon "copy" at bounding box center [618, 220] width 6 height 7
click at [619, 270] on span "Off" at bounding box center [620, 268] width 7 height 10
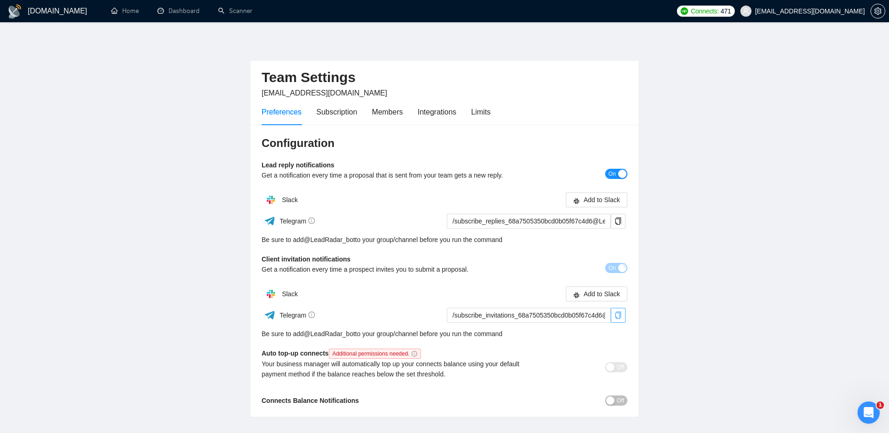
click at [617, 318] on button "button" at bounding box center [618, 315] width 15 height 15
click at [309, 237] on link "@ LeadRadar_bot" at bounding box center [329, 239] width 51 height 10
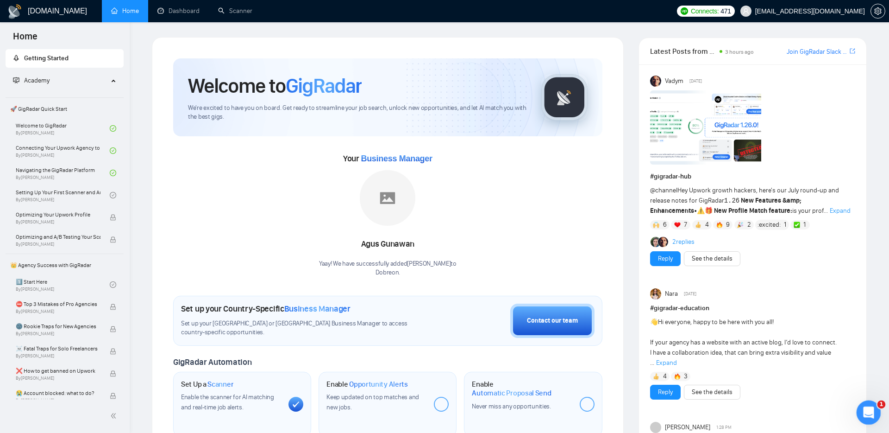
click at [874, 414] on div "Open Intercom Messenger" at bounding box center [867, 411] width 31 height 31
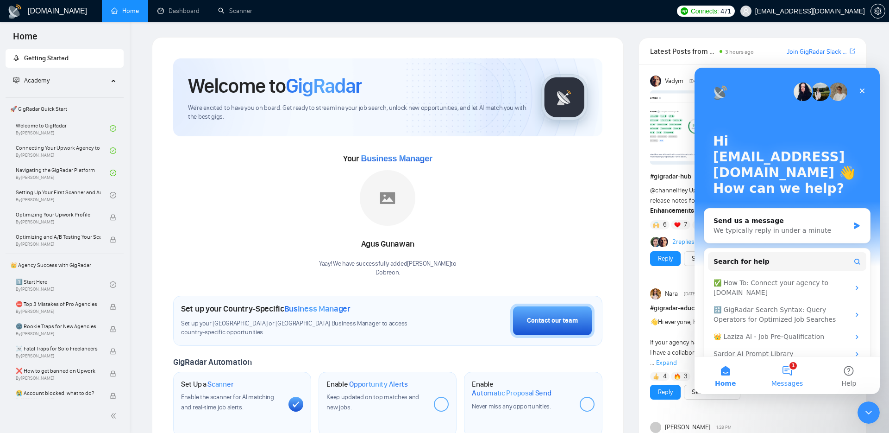
click at [781, 372] on button "1 Messages" at bounding box center [787, 375] width 62 height 37
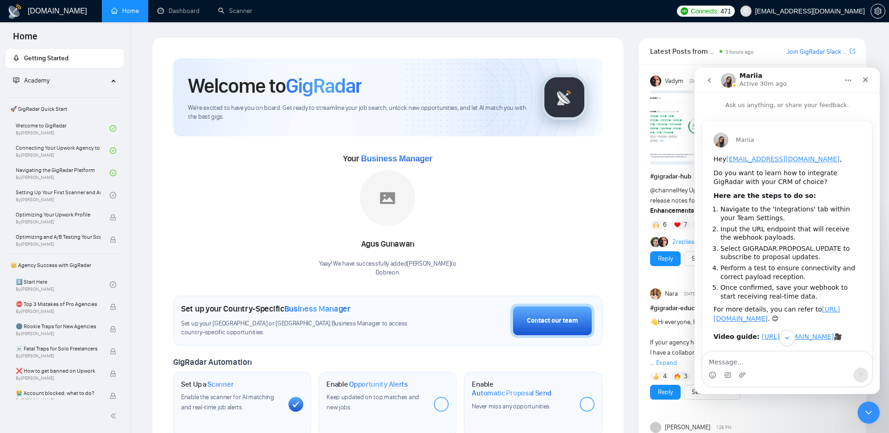
click at [709, 81] on icon "go back" at bounding box center [709, 79] width 7 height 7
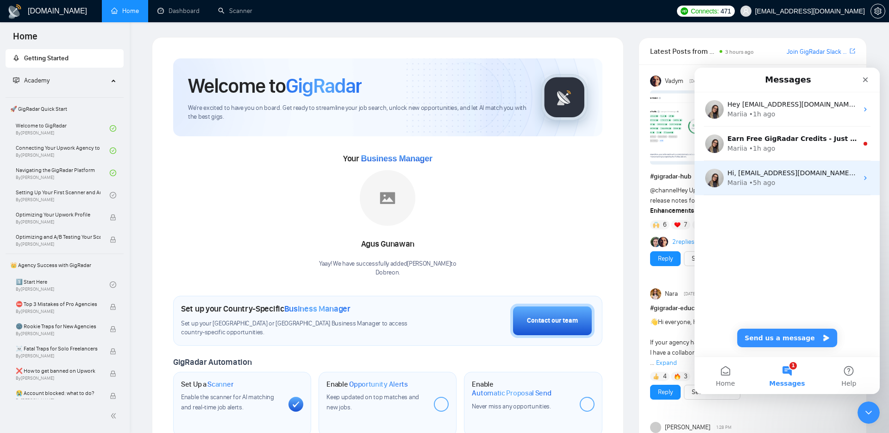
click at [750, 179] on div "• 5h ago" at bounding box center [762, 183] width 26 height 10
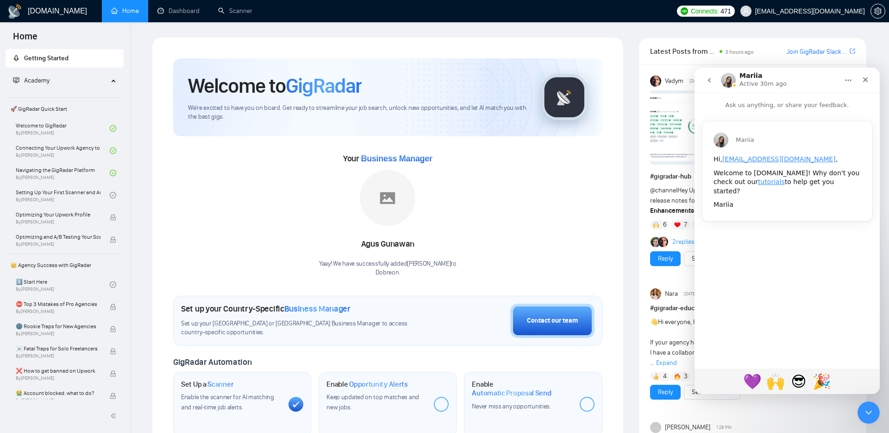
click at [712, 82] on icon "go back" at bounding box center [709, 79] width 7 height 7
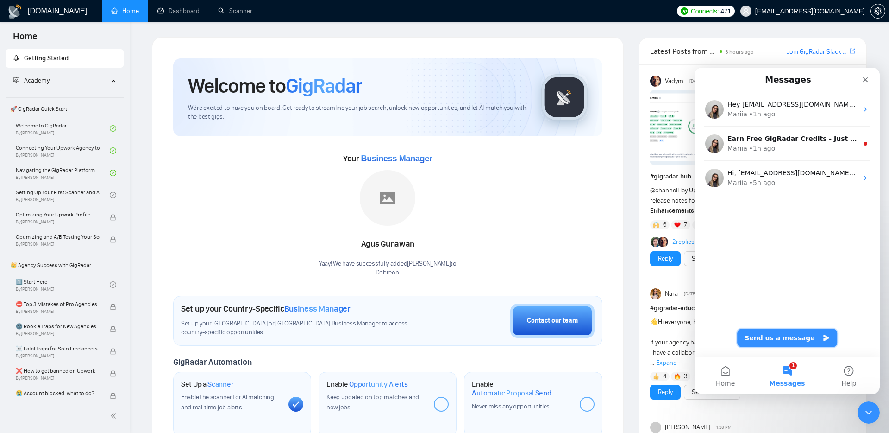
click at [778, 343] on button "Send us a message" at bounding box center [787, 337] width 100 height 19
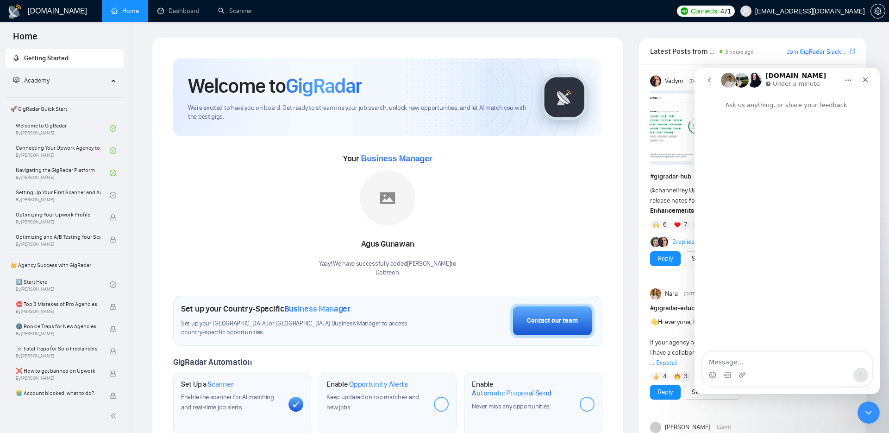
click at [760, 80] on img "Intercom messenger" at bounding box center [754, 80] width 15 height 15
click at [725, 83] on img "Intercom messenger" at bounding box center [728, 80] width 15 height 15
click at [746, 246] on div "Intercom messenger" at bounding box center [787, 231] width 185 height 243
click at [730, 364] on textarea "Message…" at bounding box center [788, 360] width 170 height 16
